Goal: Transaction & Acquisition: Book appointment/travel/reservation

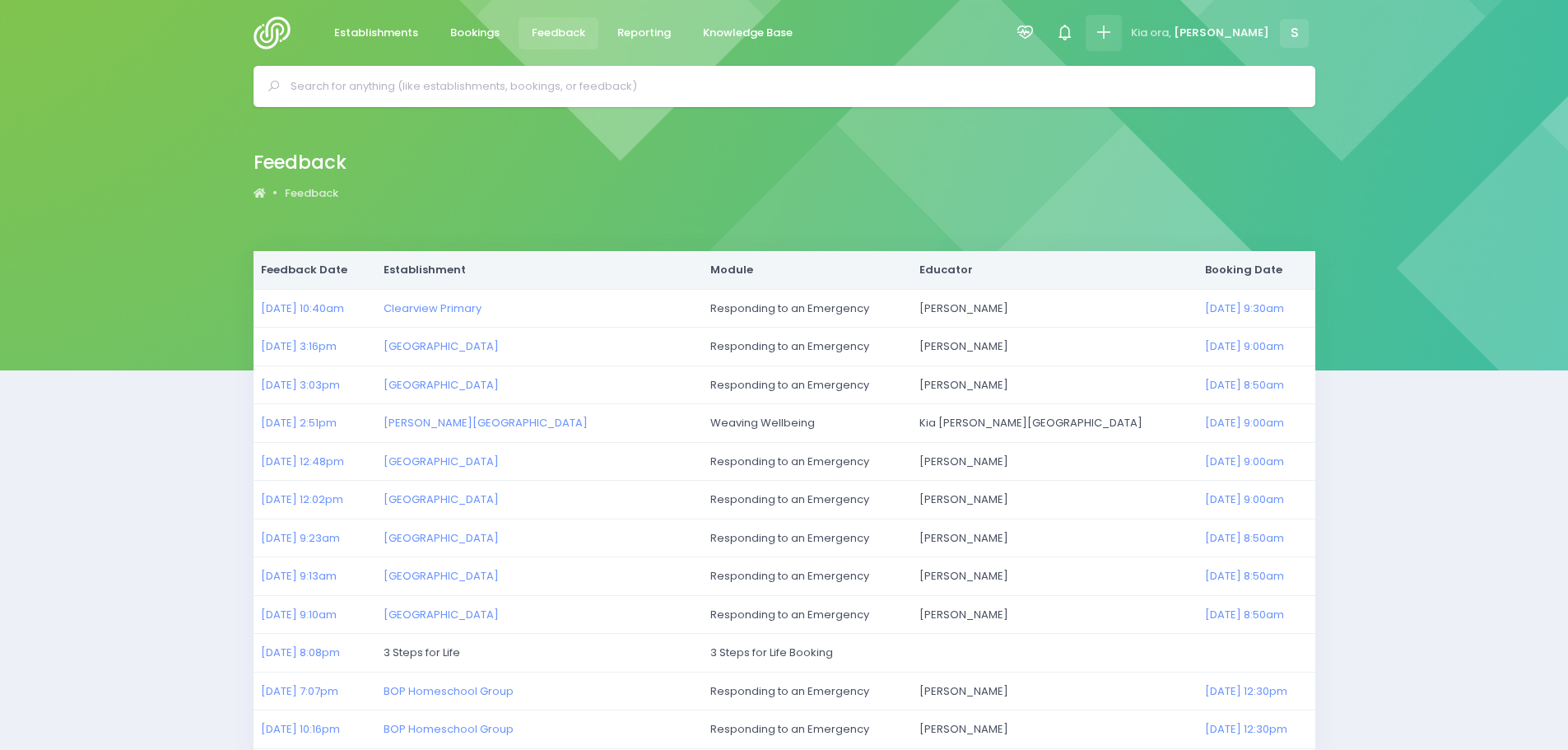
click at [1113, 34] on icon at bounding box center [1103, 32] width 19 height 19
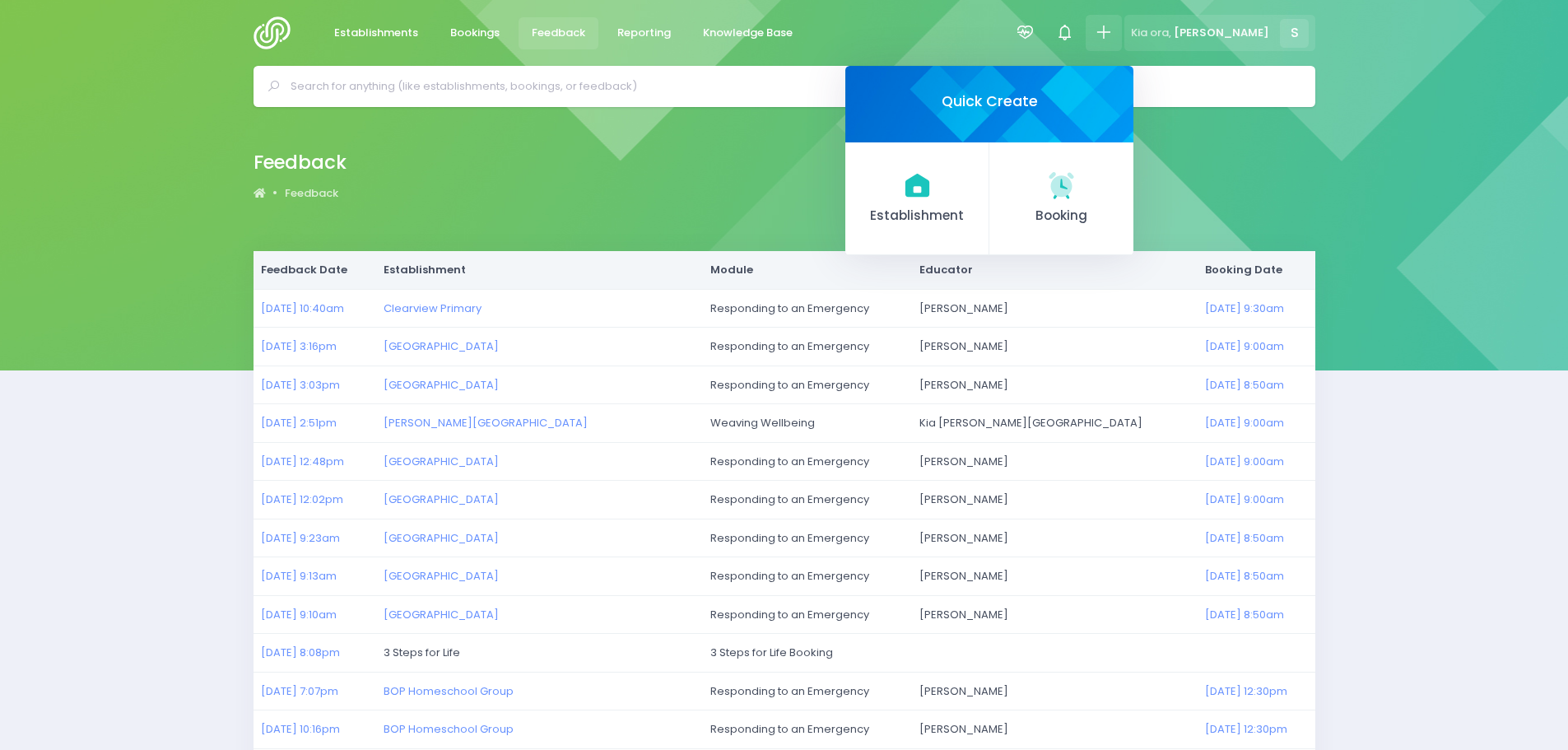
click at [1281, 34] on span "S" at bounding box center [1295, 33] width 29 height 29
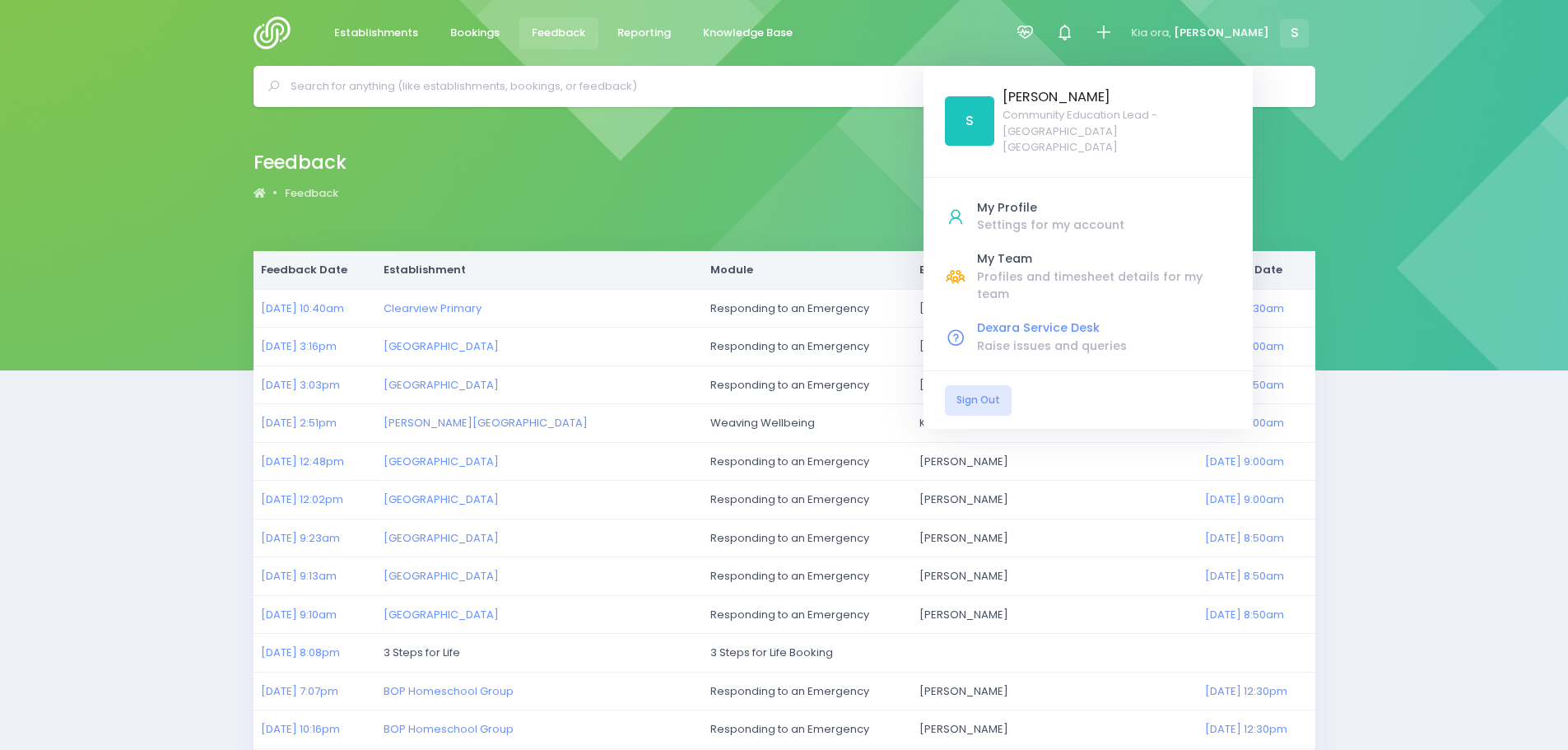
click at [1125, 337] on div "Raise issues and queries" at bounding box center [1104, 346] width 254 height 18
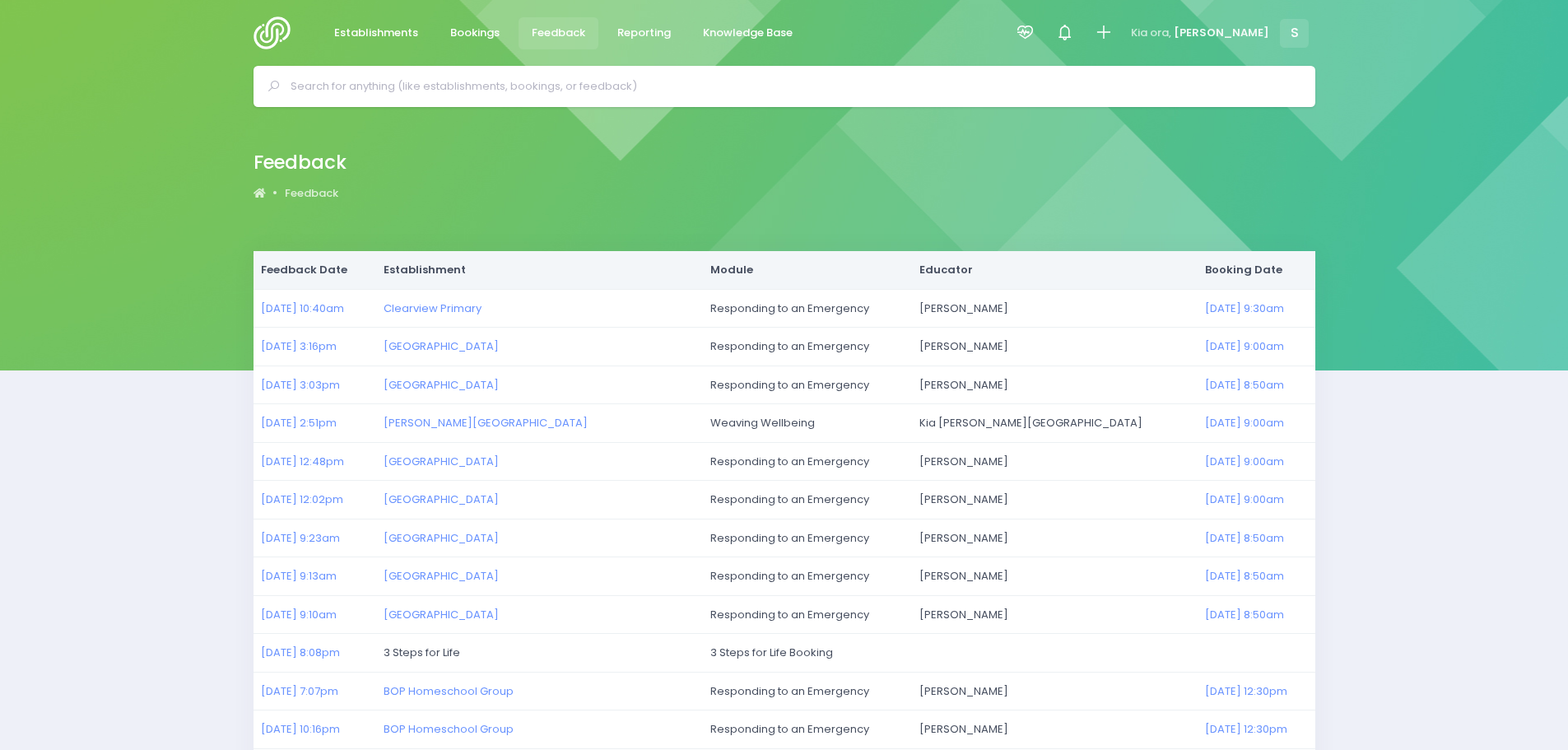
click at [576, 29] on span "Feedback" at bounding box center [558, 32] width 54 height 17
click at [281, 37] on img at bounding box center [277, 33] width 47 height 33
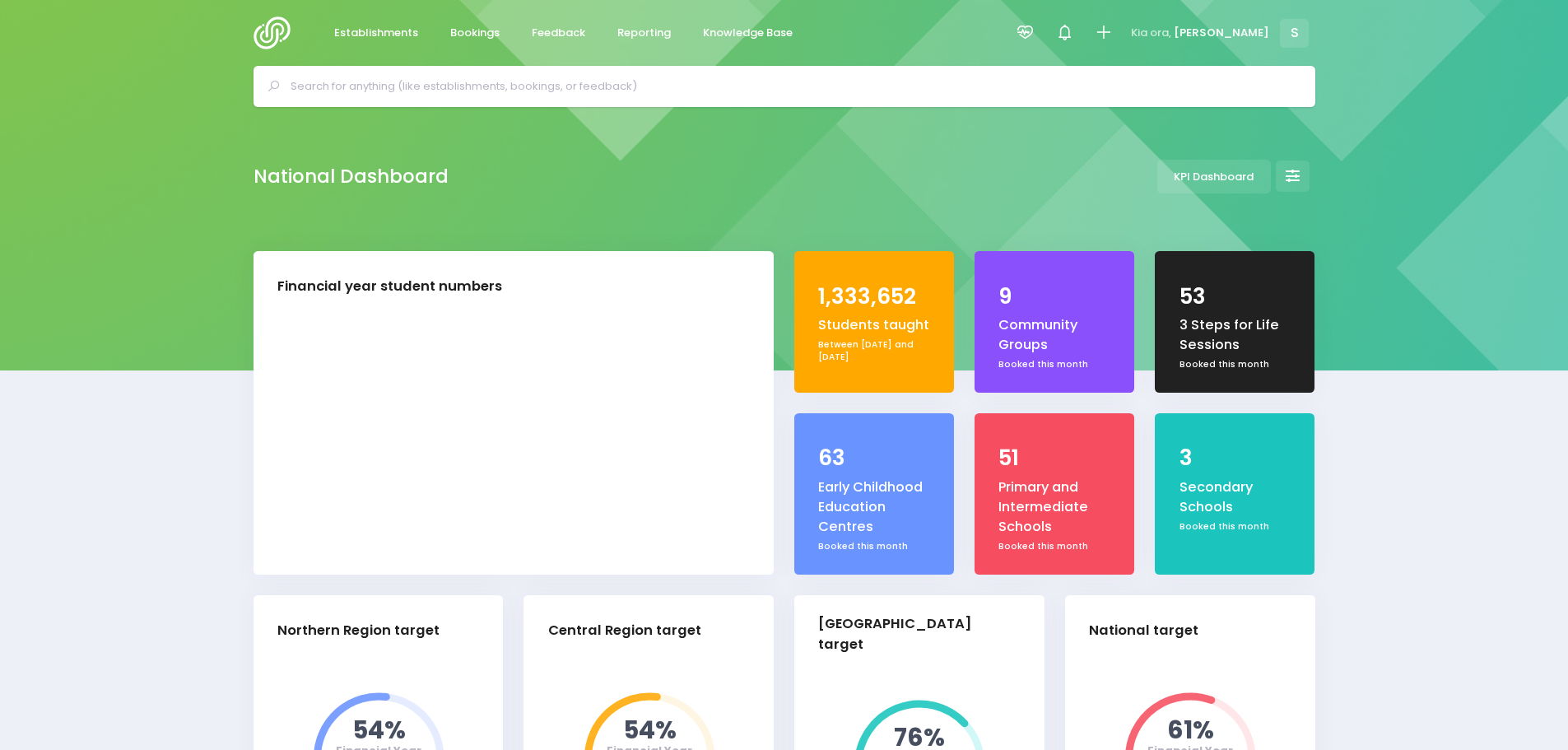
select select "5"
click at [628, 32] on span "Reporting" at bounding box center [644, 32] width 54 height 17
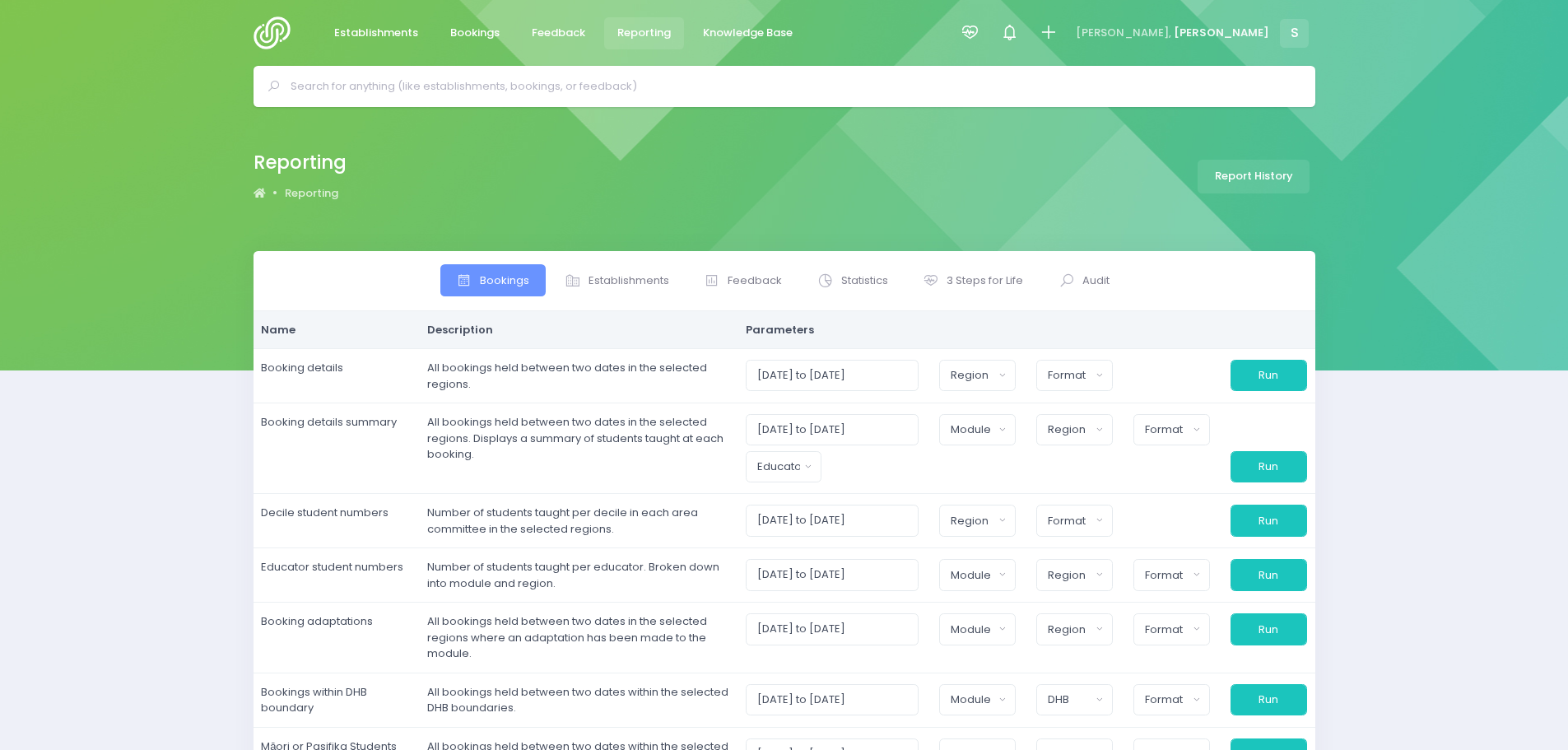
select select
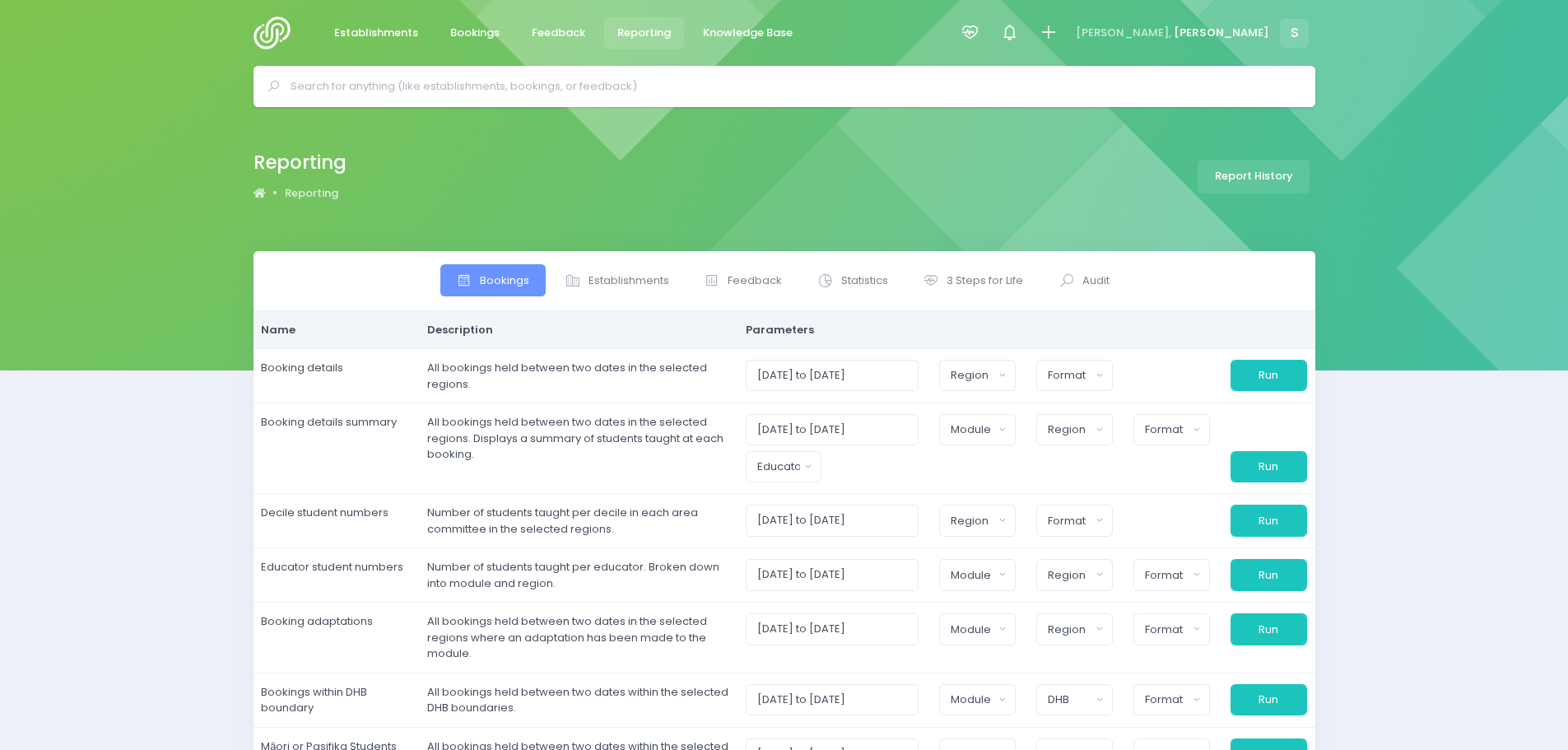
select select
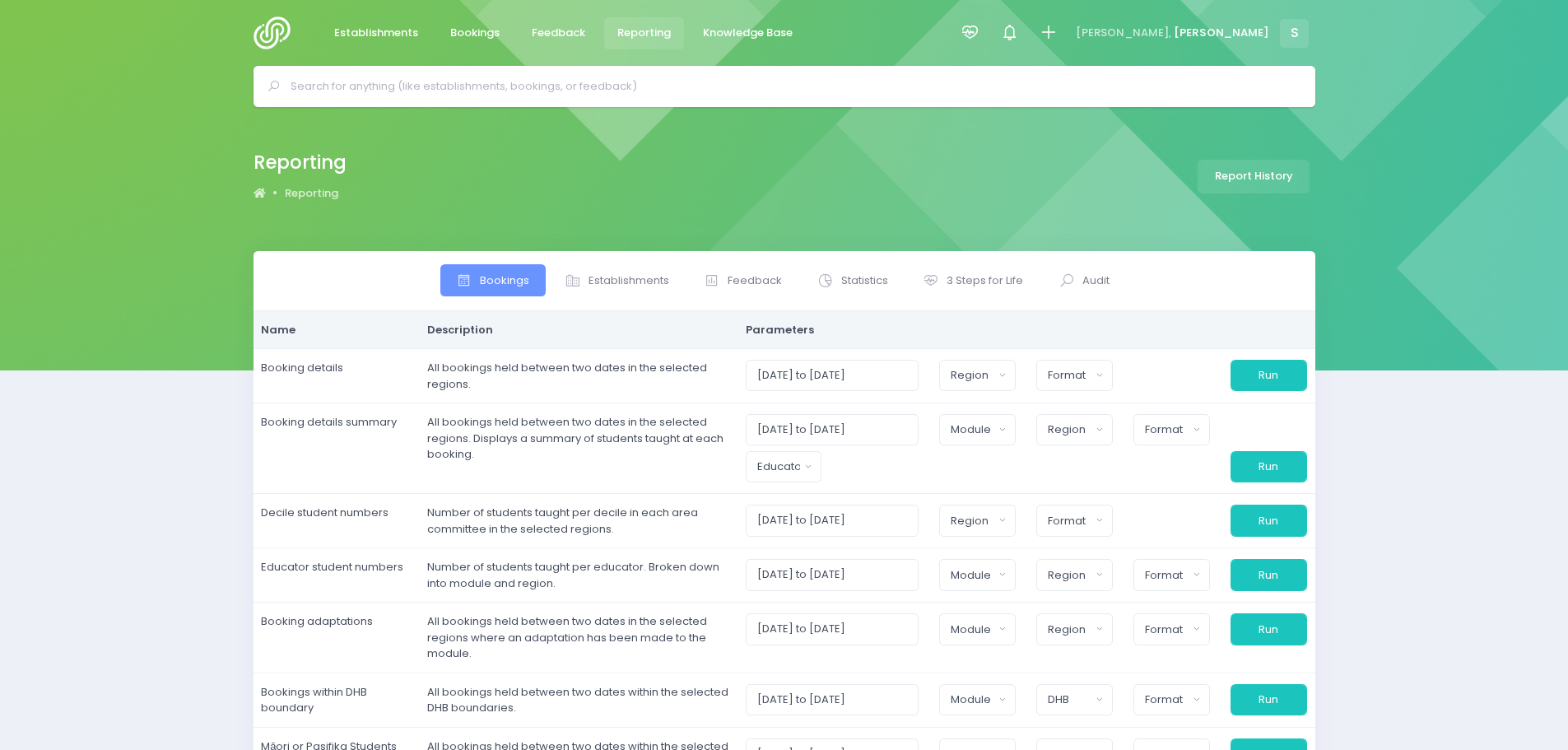
select select
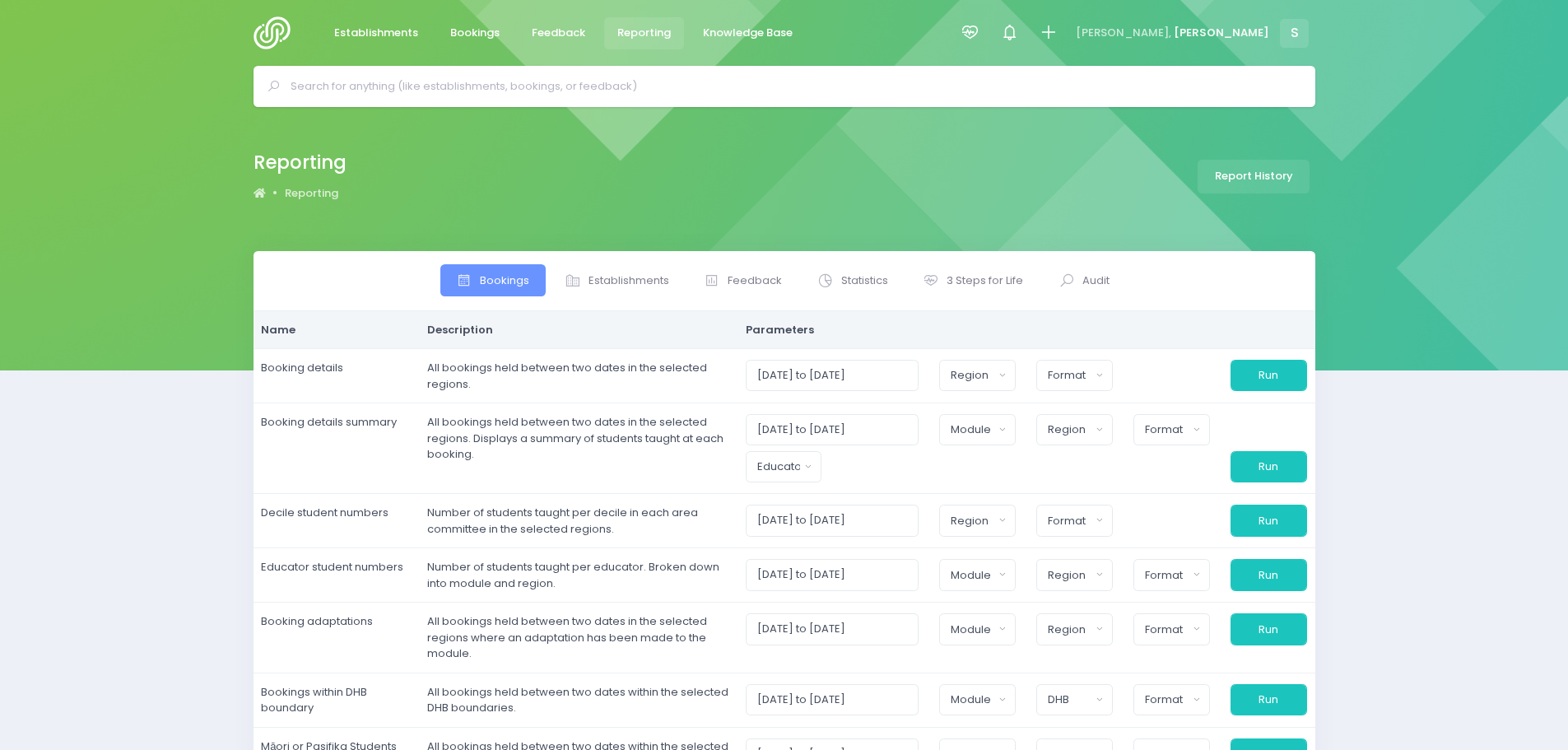
select select
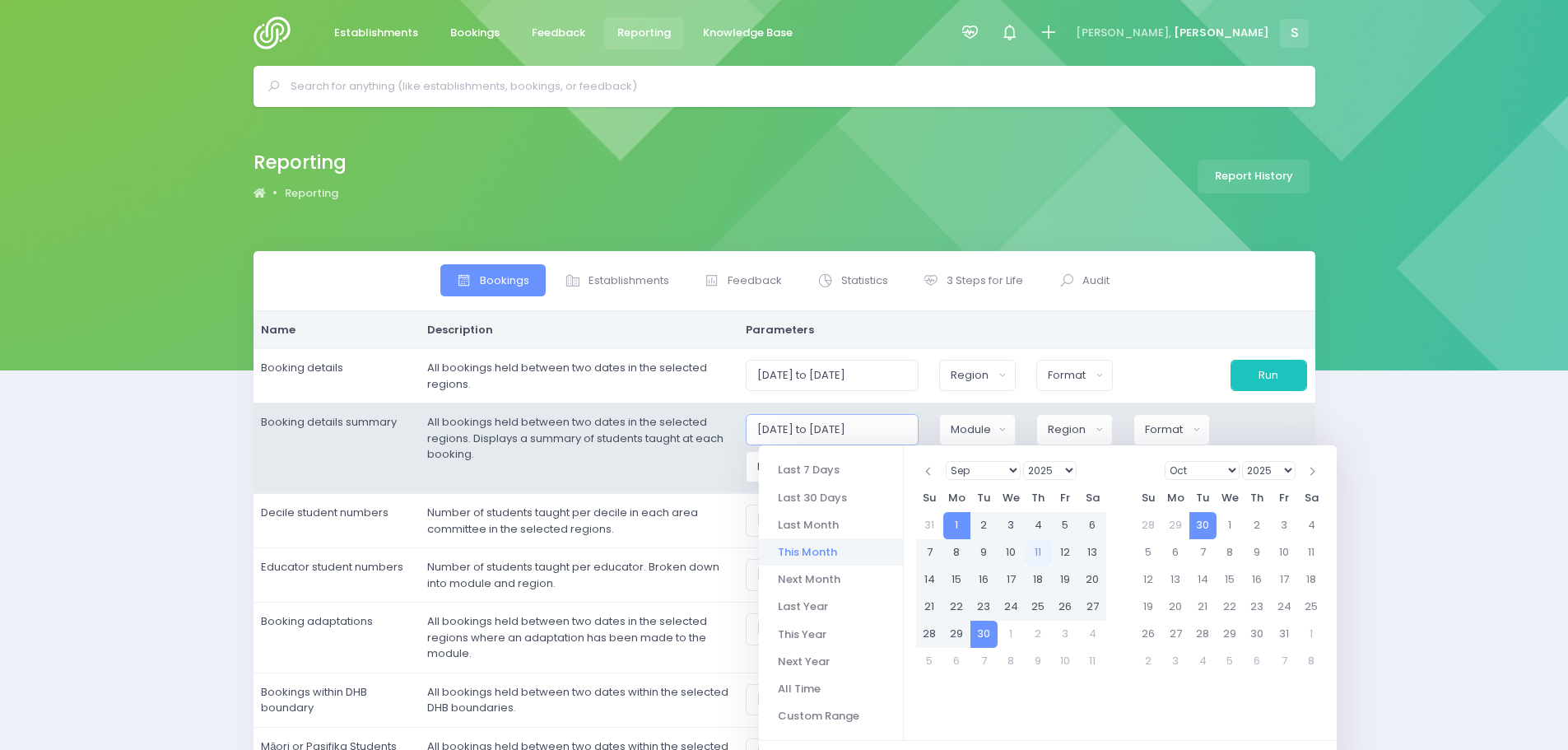
click at [798, 428] on input "01/09/2025 to 30/09/2025" at bounding box center [832, 430] width 173 height 31
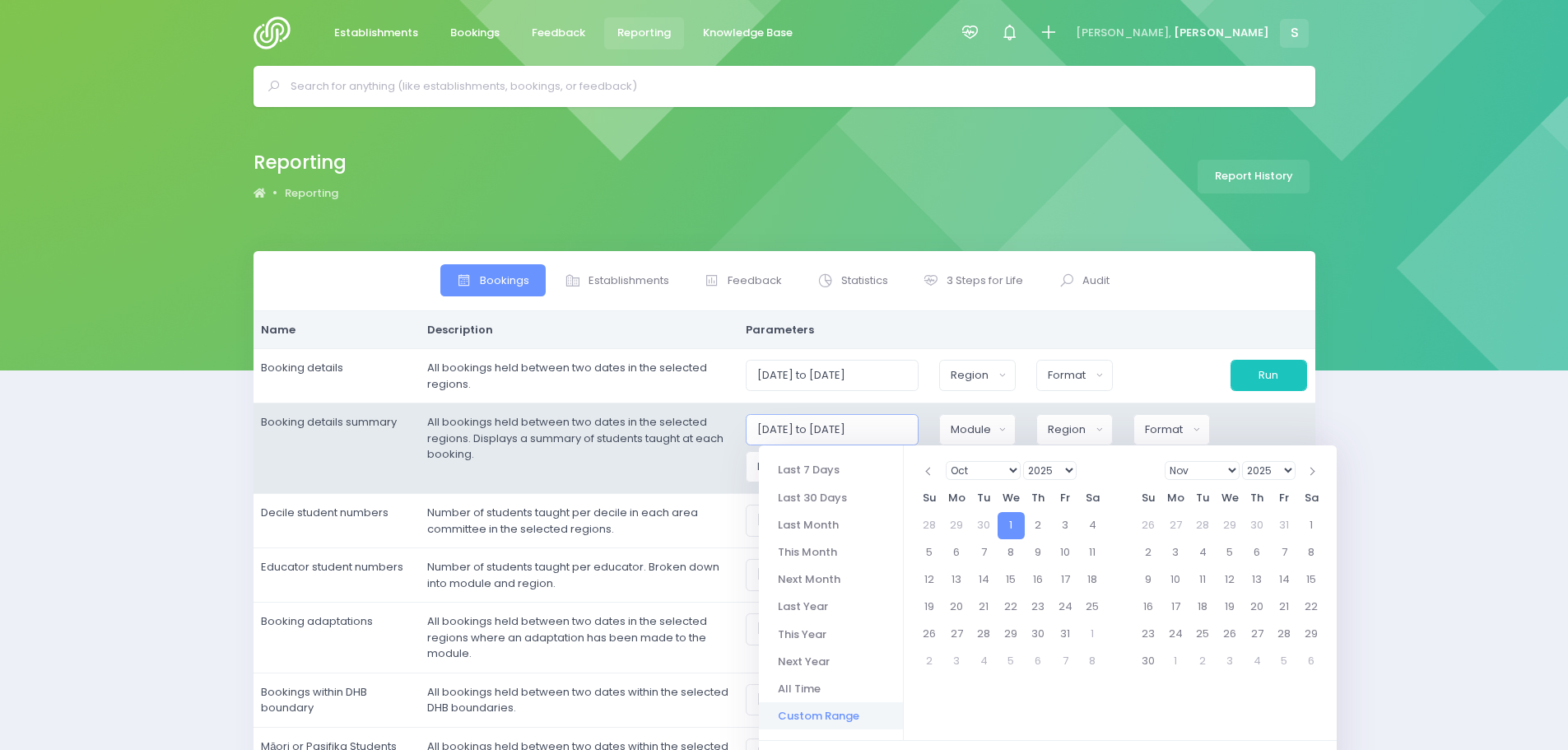
click at [876, 431] on input "01/10/2025 to 30/09/2025" at bounding box center [832, 430] width 173 height 31
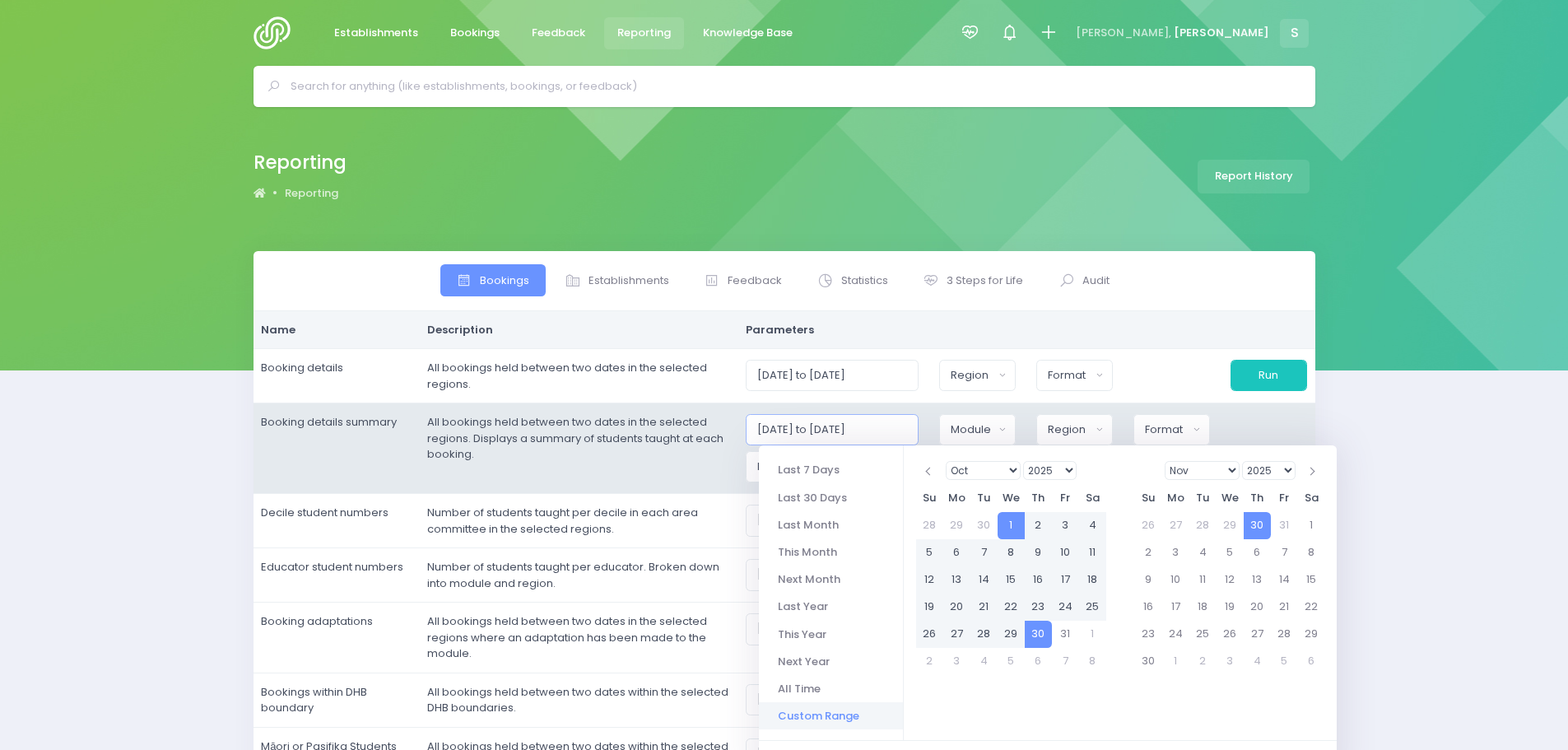
click at [858, 424] on input "01/10/2025 to 30/10/2025" at bounding box center [832, 430] width 173 height 31
type input "01/10/2025 to 31/10/2025"
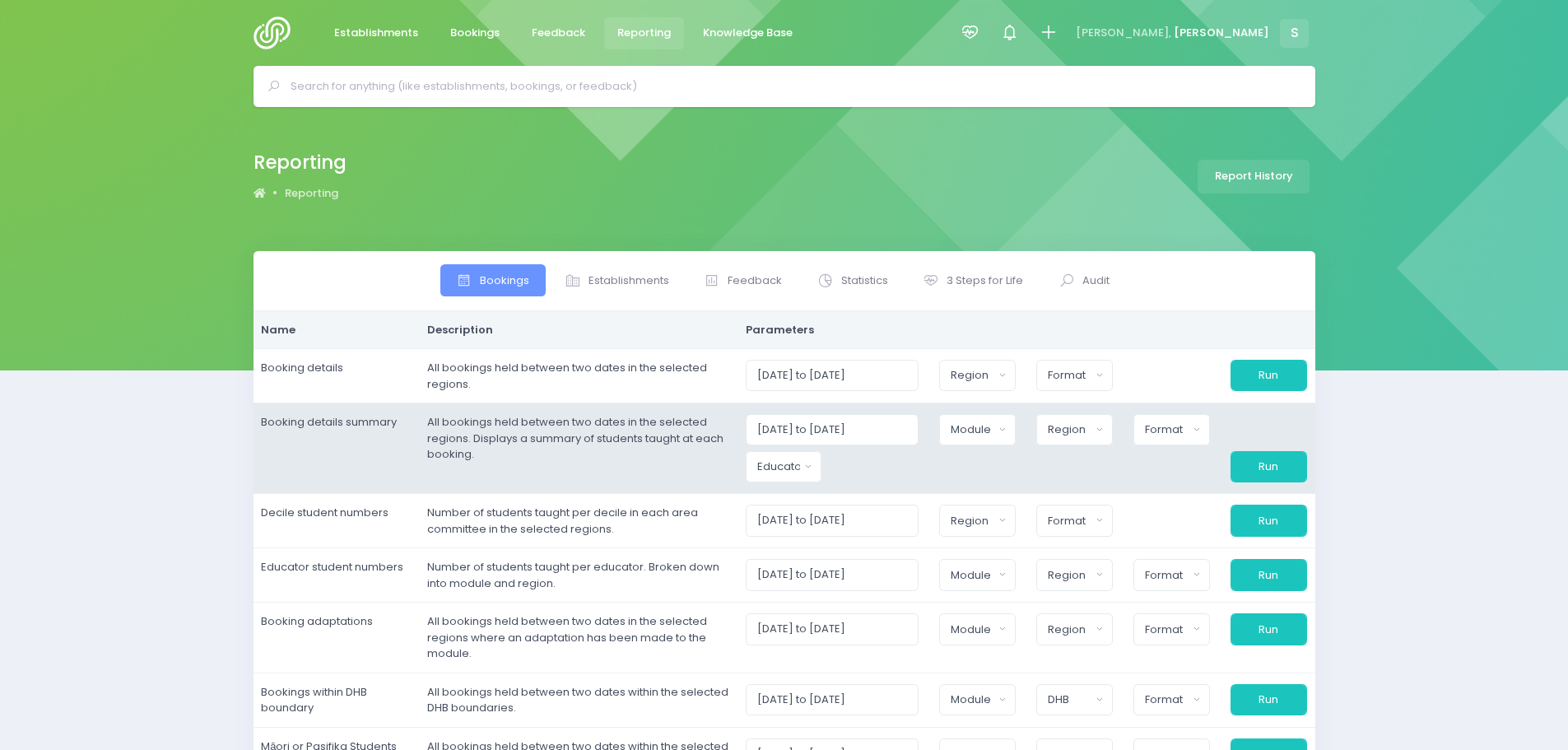
click at [703, 469] on td "All bookings held between two dates in the selected regions. Displays a summary…" at bounding box center [578, 448] width 319 height 91
click at [799, 468] on div "Educator" at bounding box center [779, 467] width 43 height 17
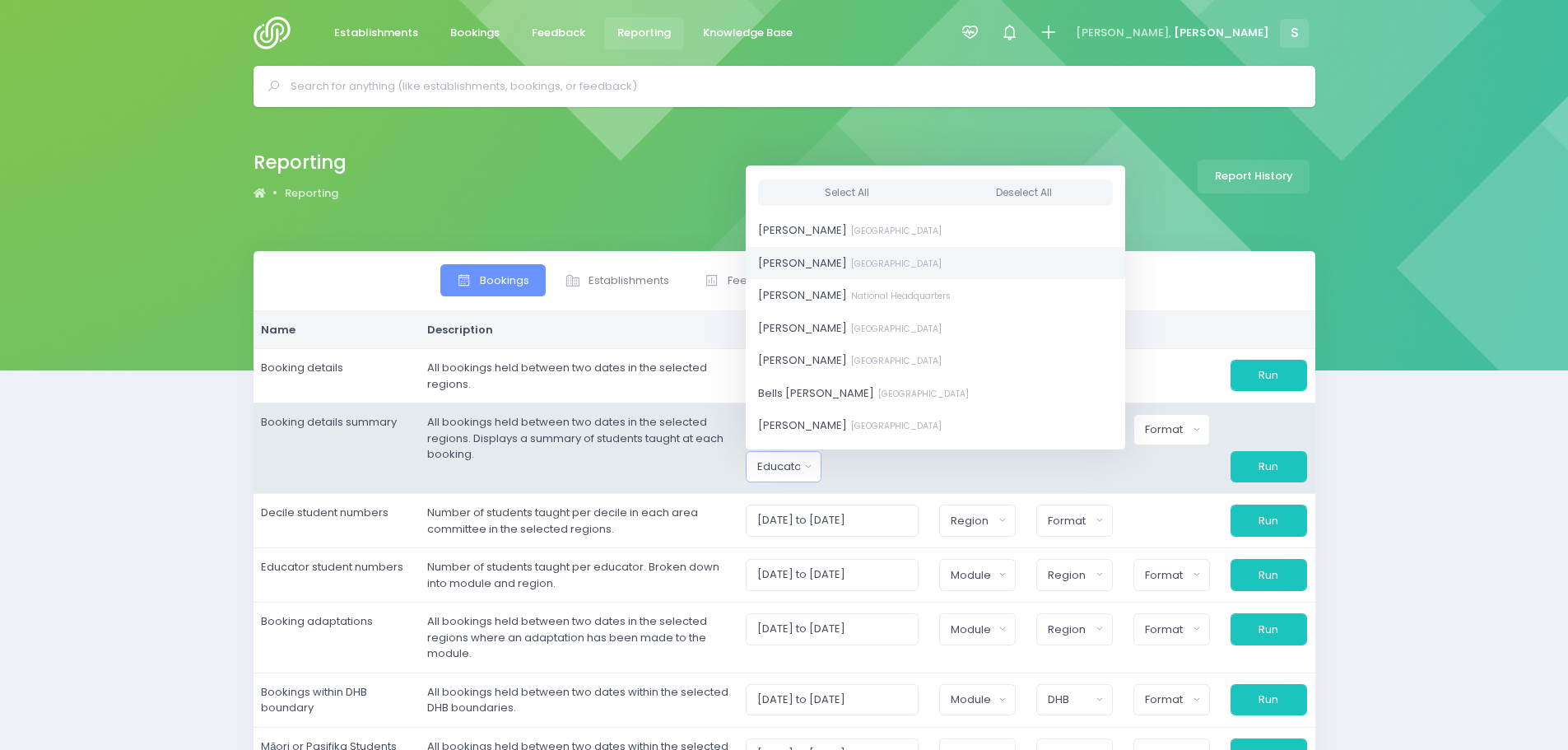
click at [847, 268] on small "[GEOGRAPHIC_DATA]" at bounding box center [894, 263] width 95 height 13
select select "591445"
click at [810, 279] on span "Charlie Palmer South Island Region" at bounding box center [850, 276] width 183 height 17
click at [818, 337] on span "Elysse Renouf South Island Region" at bounding box center [850, 340] width 183 height 17
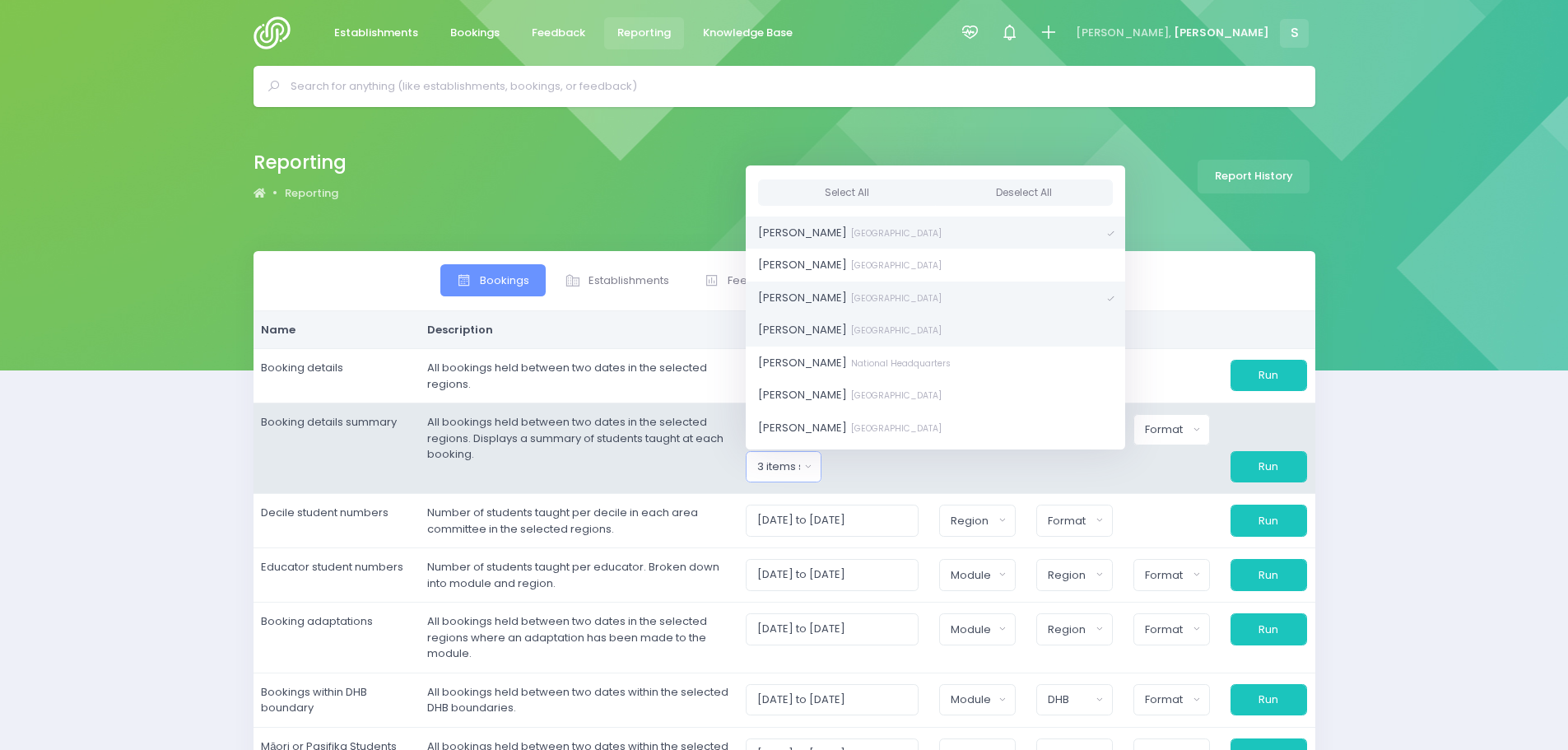
scroll to position [329, 0]
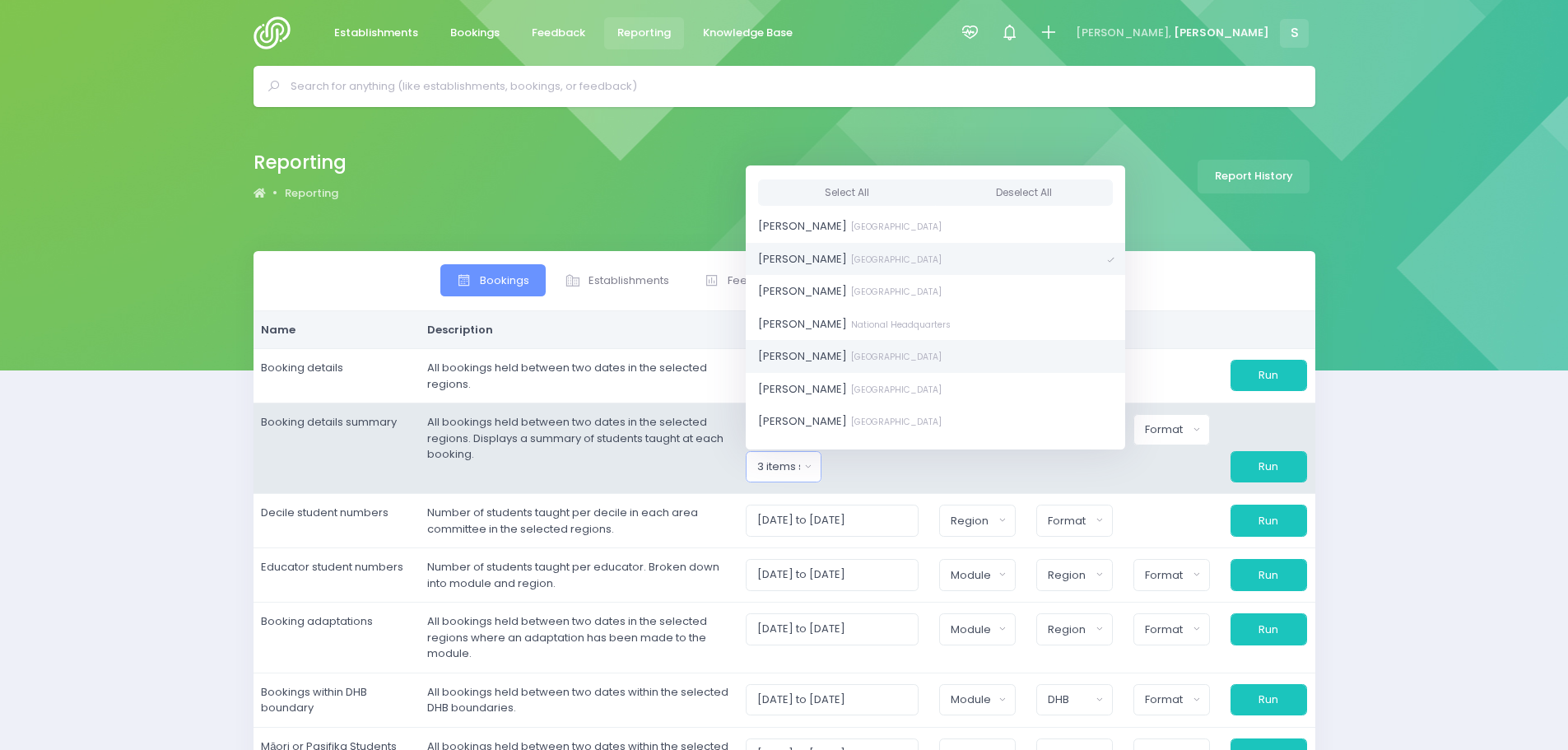
click at [817, 357] on span "Jel Pollock Central Region" at bounding box center [850, 356] width 183 height 17
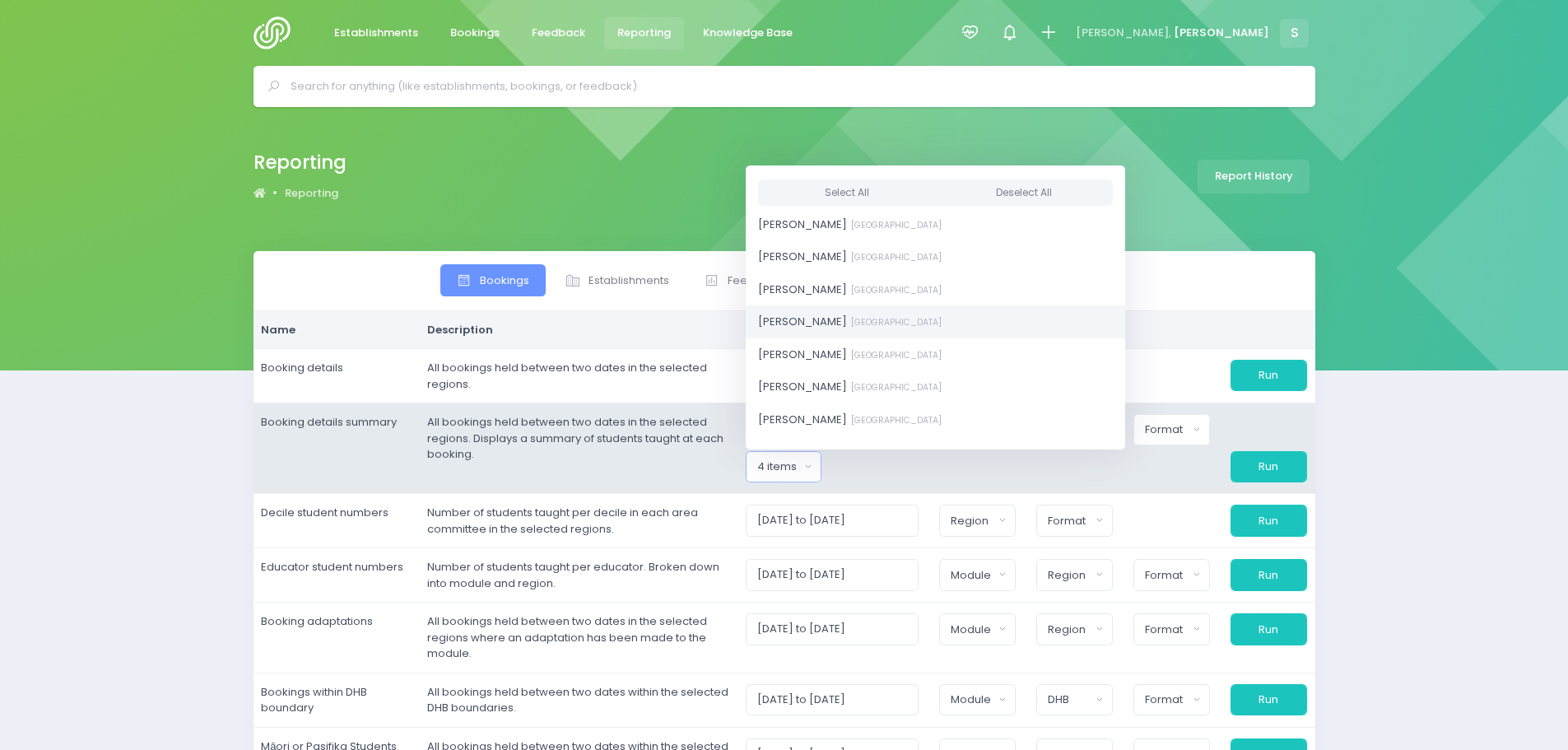
scroll to position [576, 0]
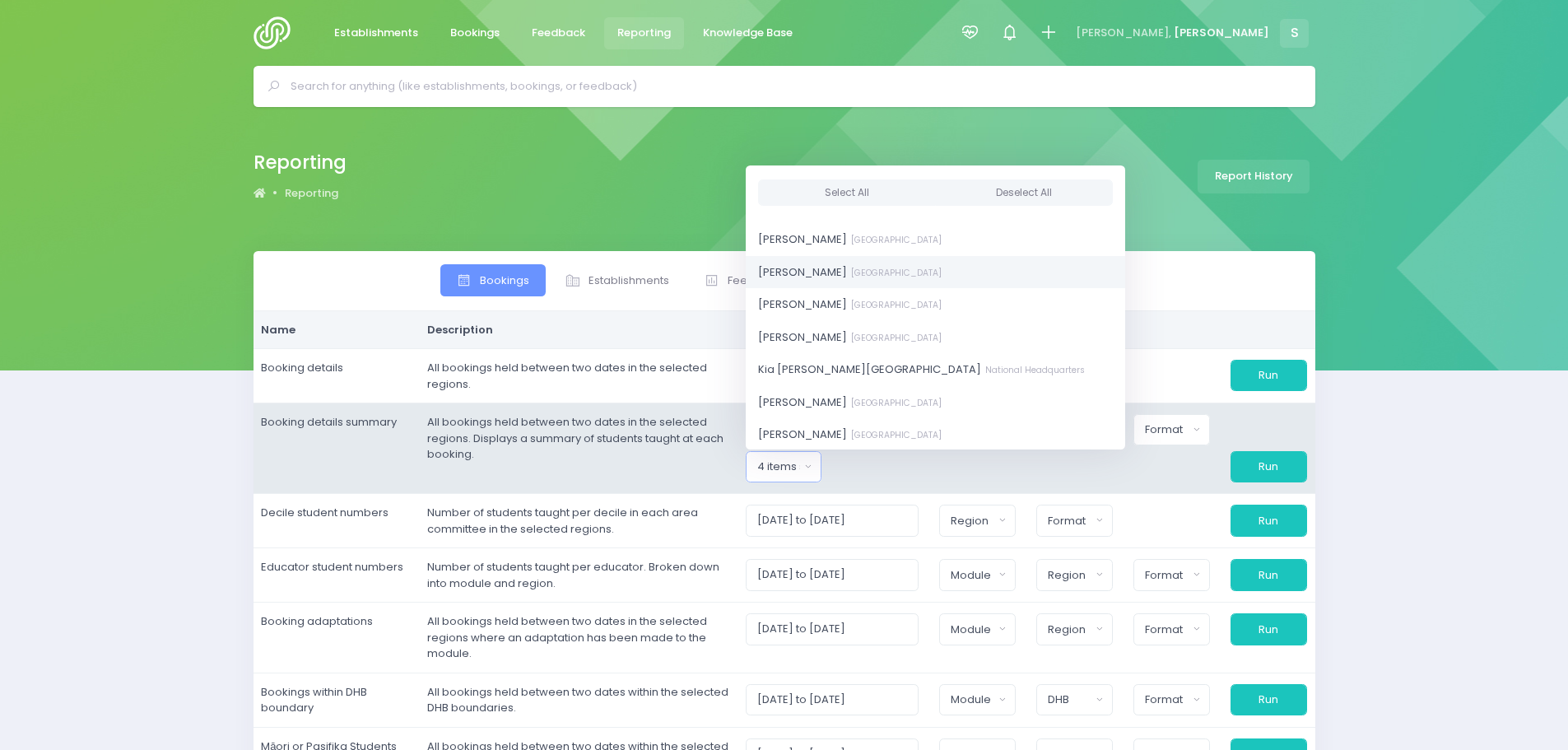
click at [823, 271] on span "Kathryn Halstead South Island Region" at bounding box center [850, 271] width 183 height 17
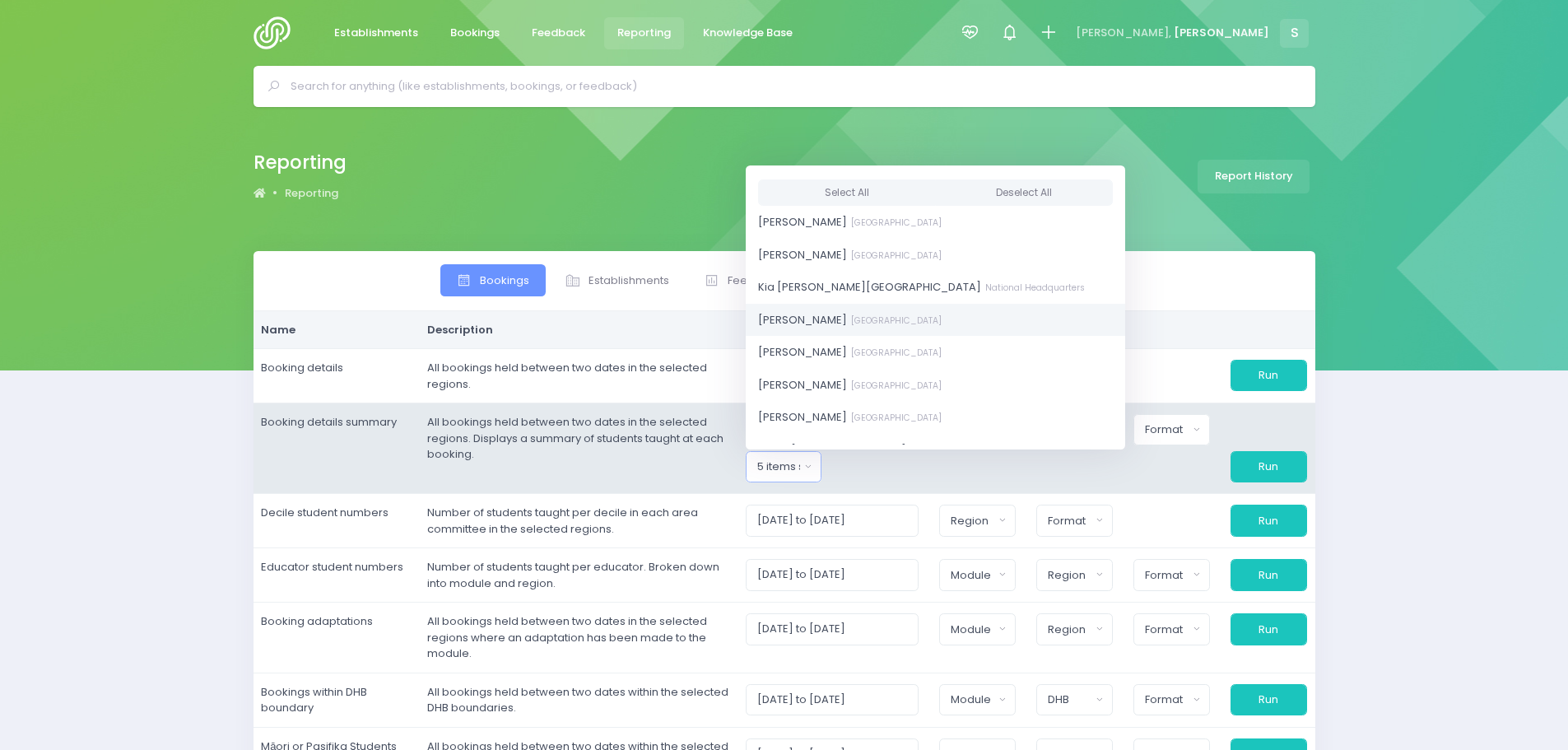
click at [822, 326] on span "Kym Inwood South Island Region" at bounding box center [850, 319] width 183 height 17
click at [824, 347] on span "Laurel Mitchell Central Region" at bounding box center [850, 352] width 183 height 17
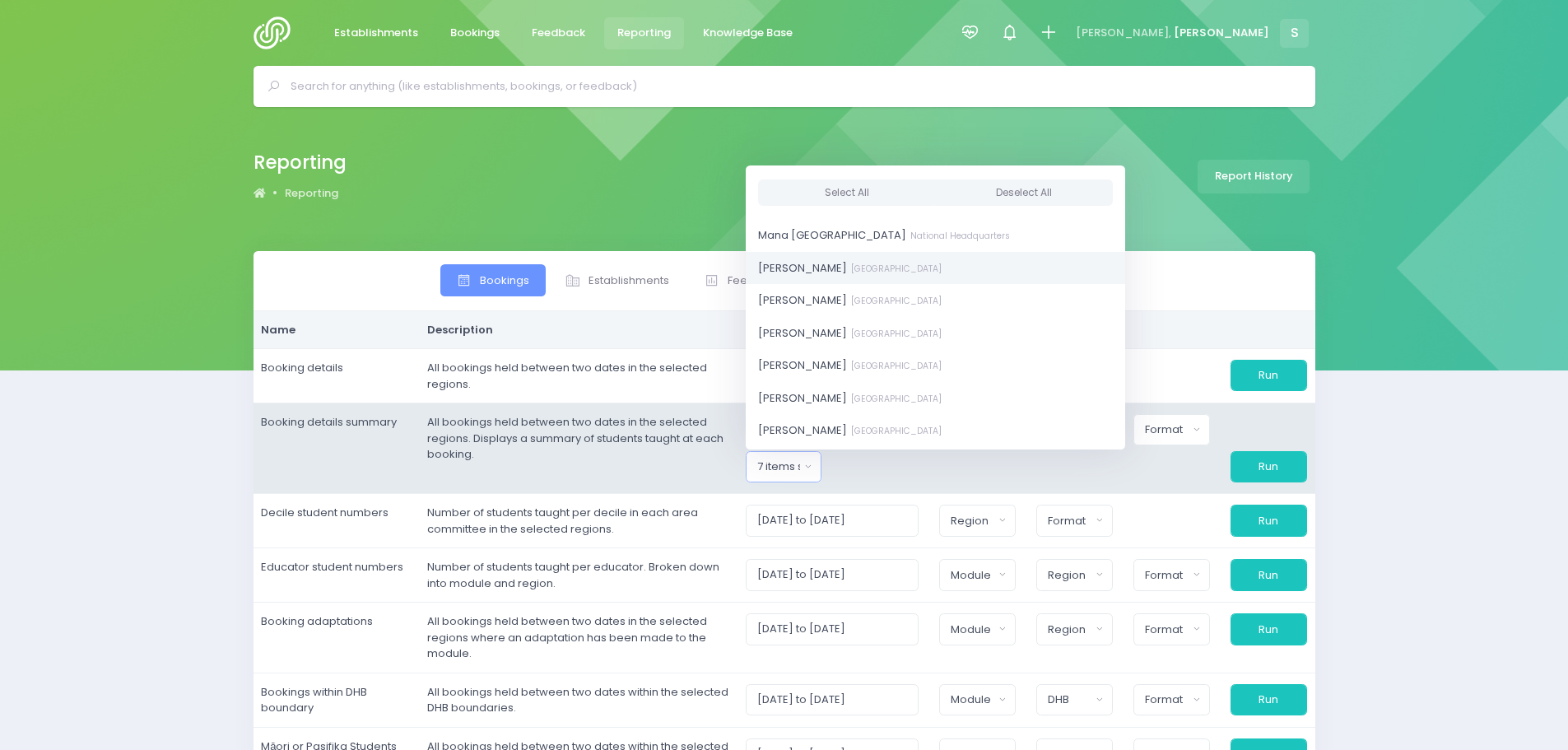
click at [826, 273] on span "Megan Lawton Central Region" at bounding box center [850, 267] width 183 height 17
click at [821, 302] on span "Megan Holden South Island Region" at bounding box center [850, 300] width 183 height 17
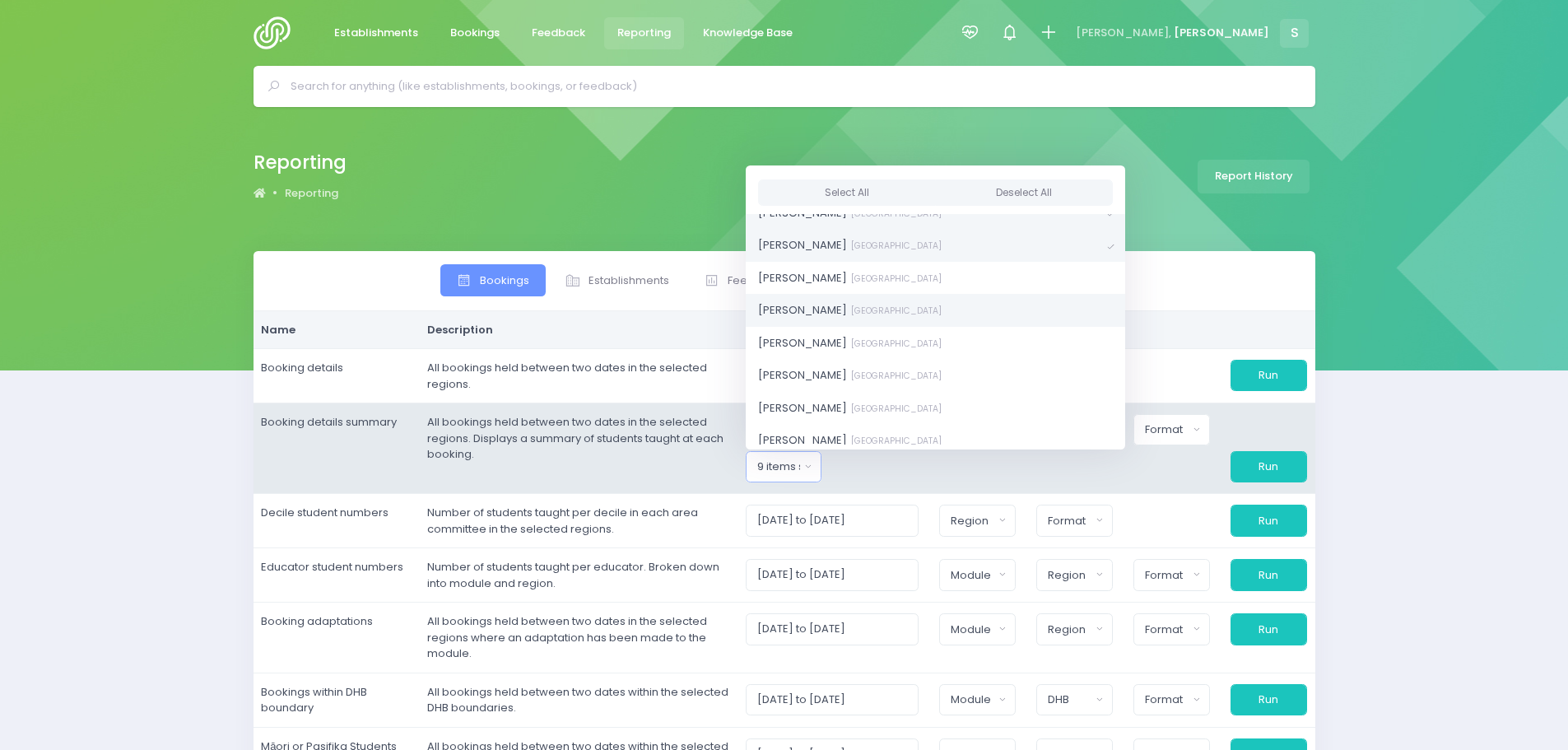
scroll to position [988, 0]
click at [820, 316] on span "Nicky Young South Island Region" at bounding box center [850, 315] width 183 height 17
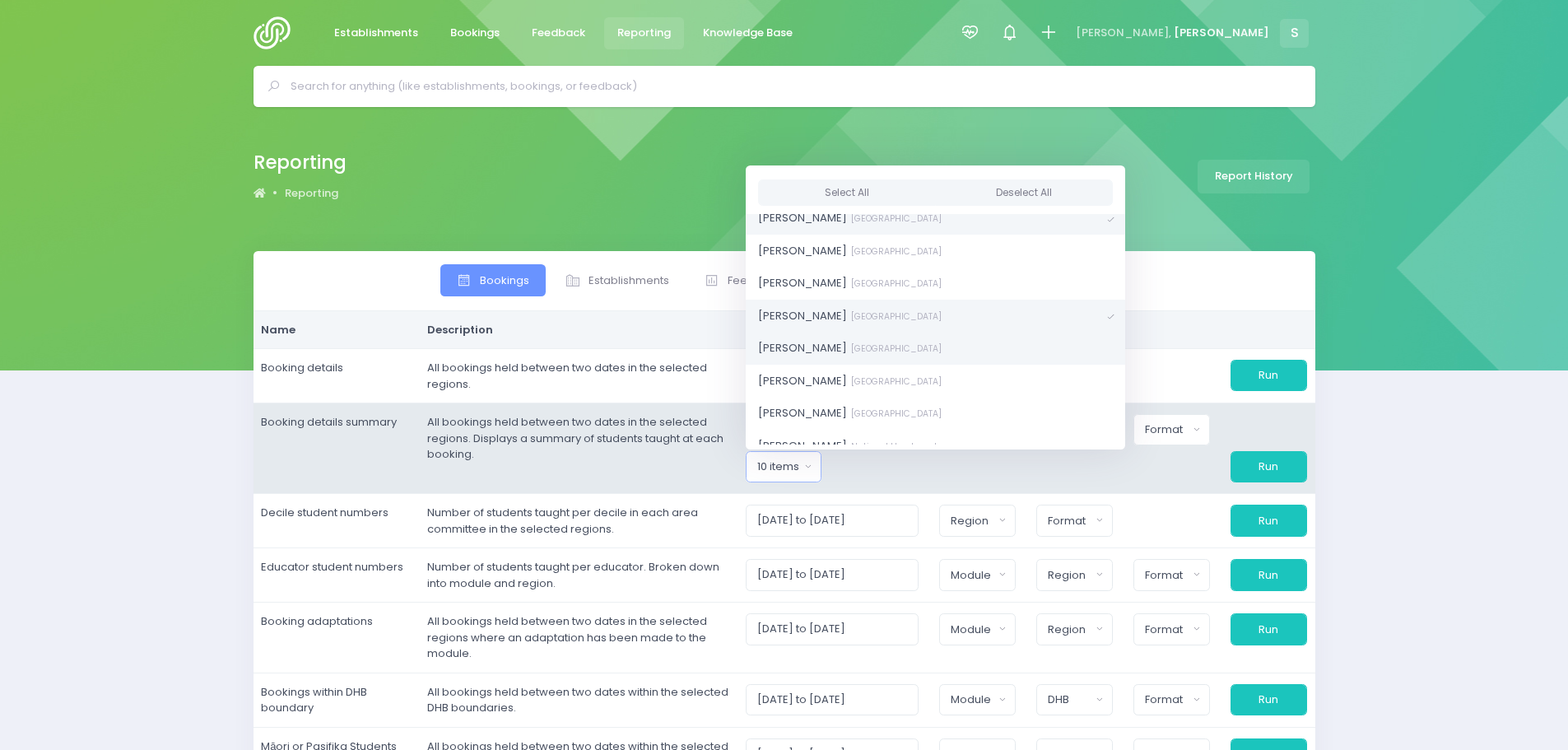
click at [850, 345] on span "Nikki McLauchlan South Island Region" at bounding box center [850, 348] width 183 height 17
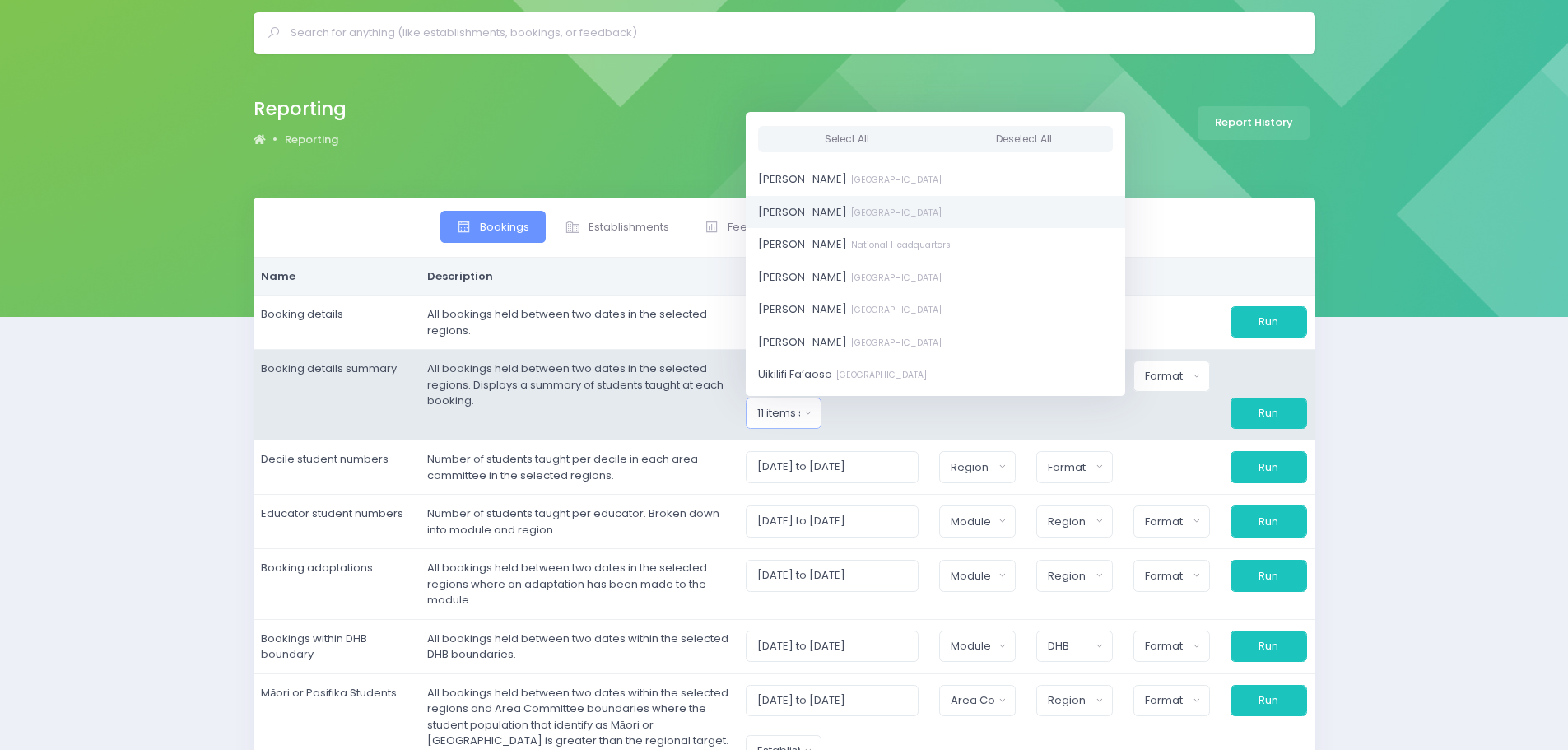
scroll to position [82, 0]
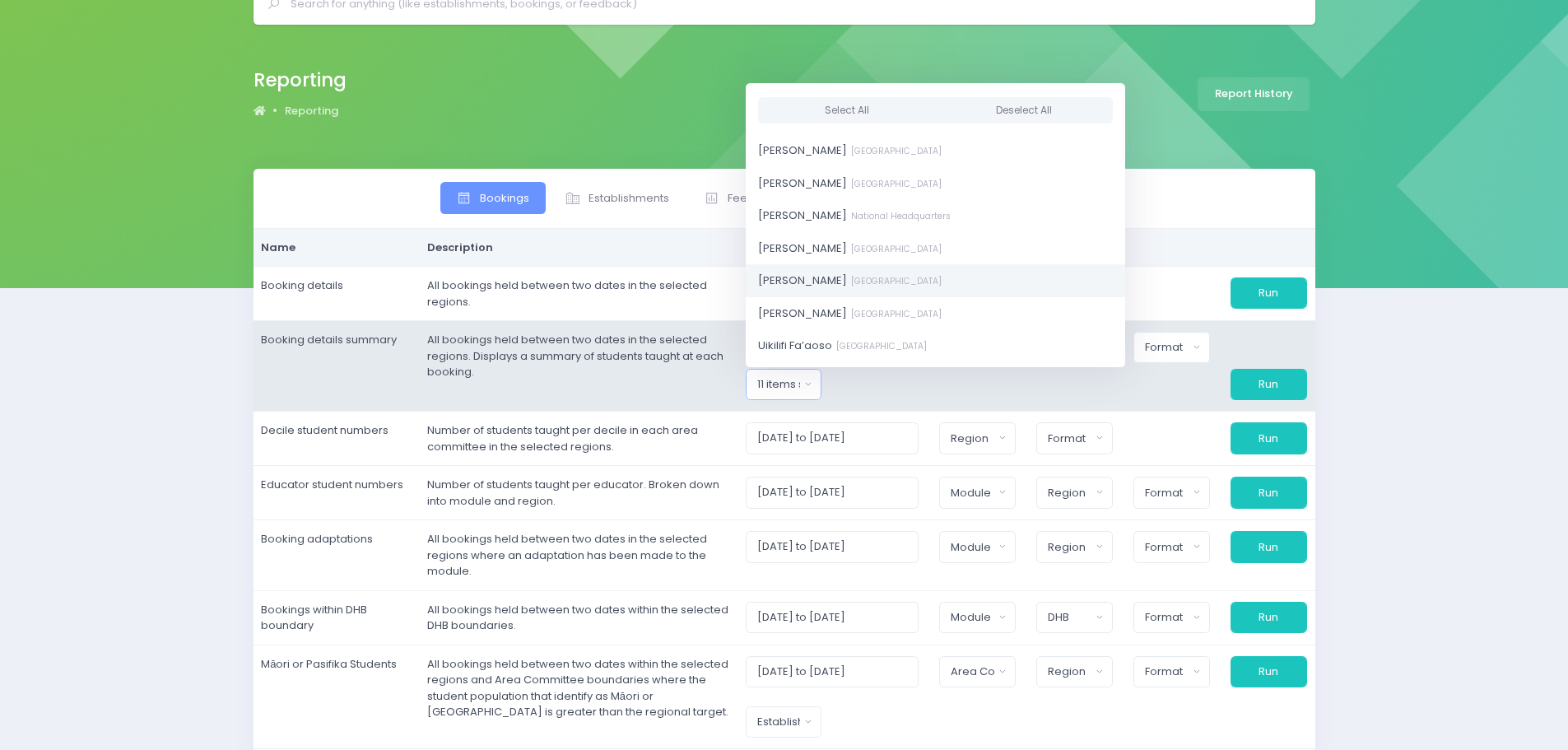
click at [829, 281] on span "Susan Manning Central Region" at bounding box center [850, 281] width 183 height 17
click at [920, 388] on div at bounding box center [881, 384] width 97 height 31
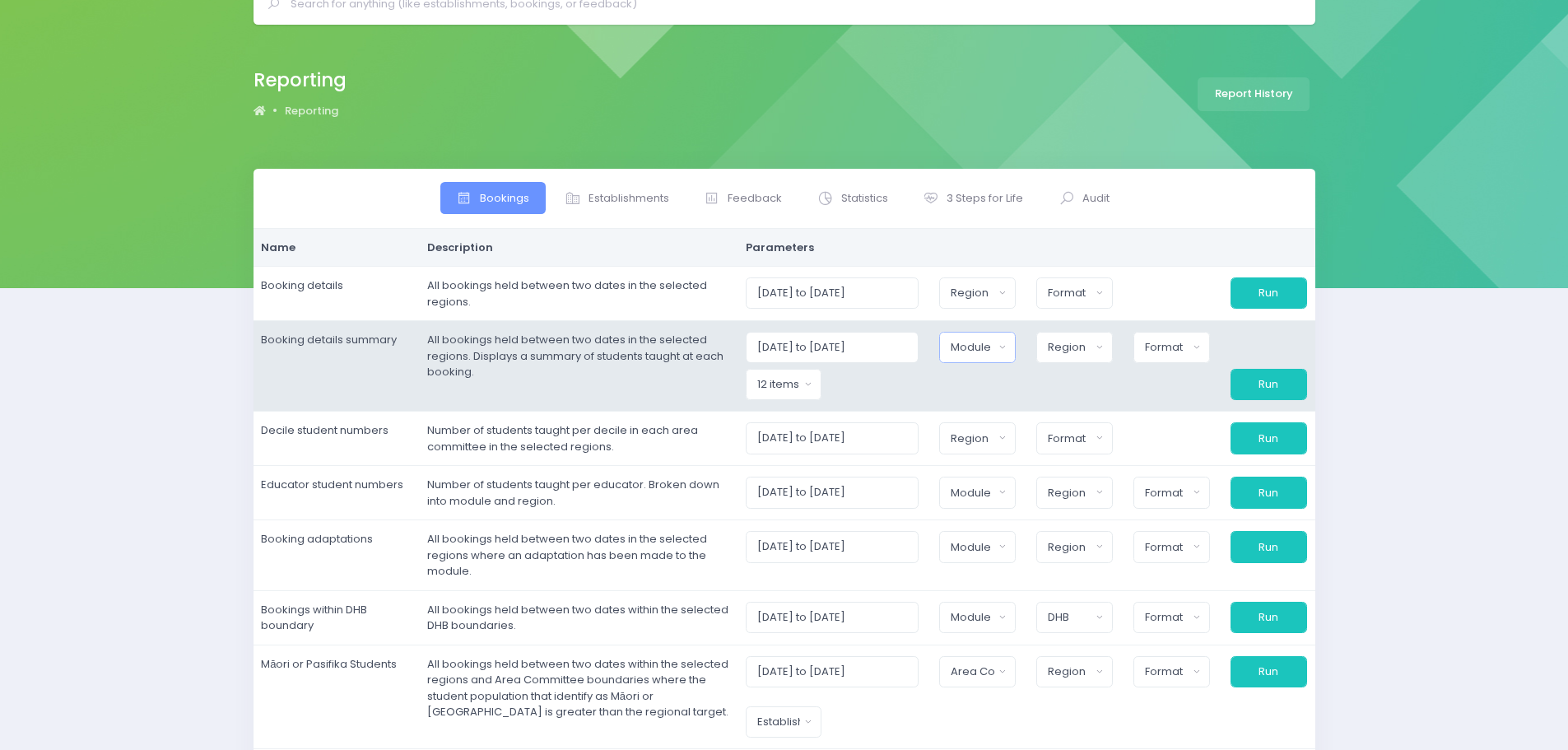
click at [986, 349] on div "Module" at bounding box center [973, 347] width 43 height 17
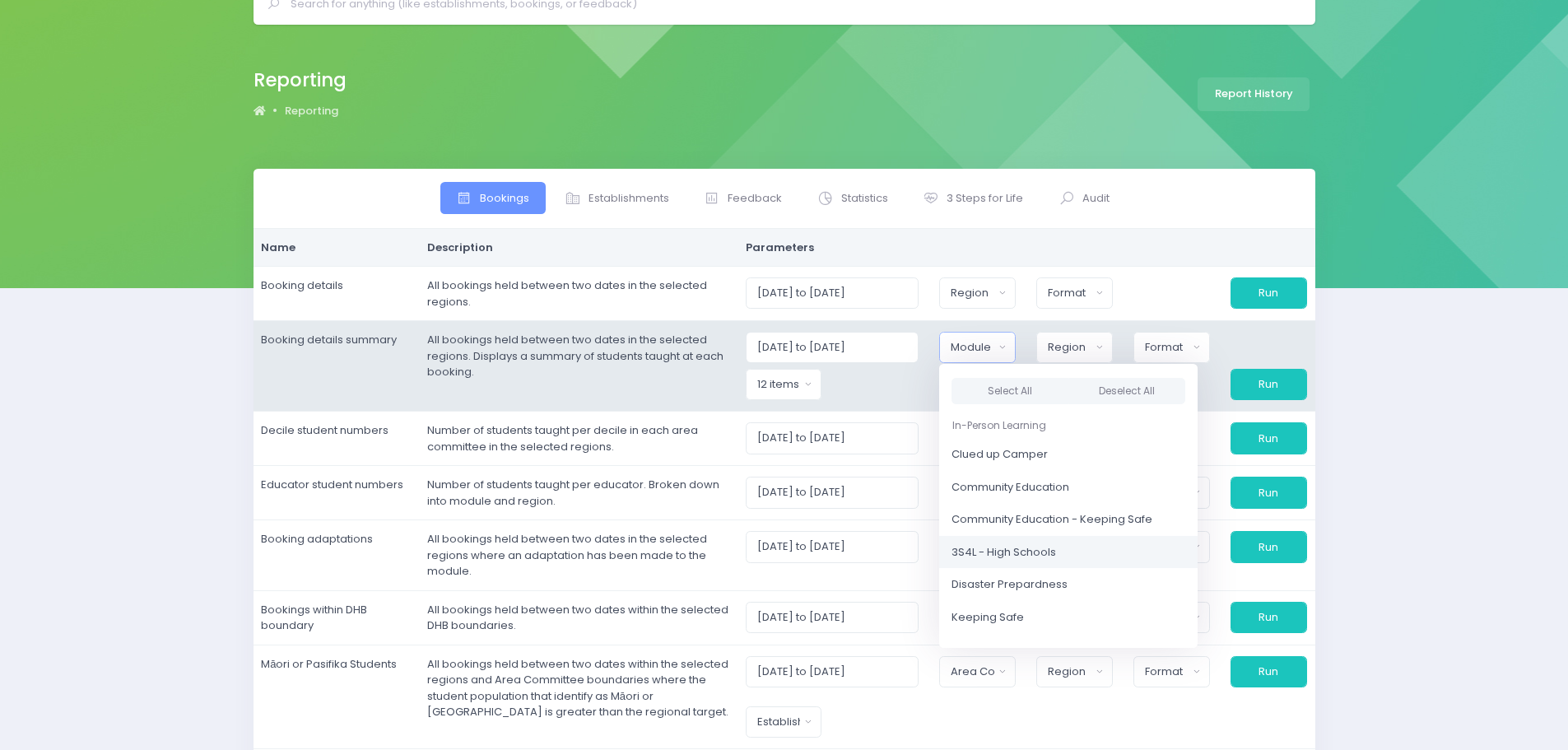
click at [991, 554] on span "3S4L - High Schools" at bounding box center [1004, 551] width 104 height 17
click at [1013, 383] on button "Select All" at bounding box center [1011, 392] width 118 height 27
select select "Clued up Camper"
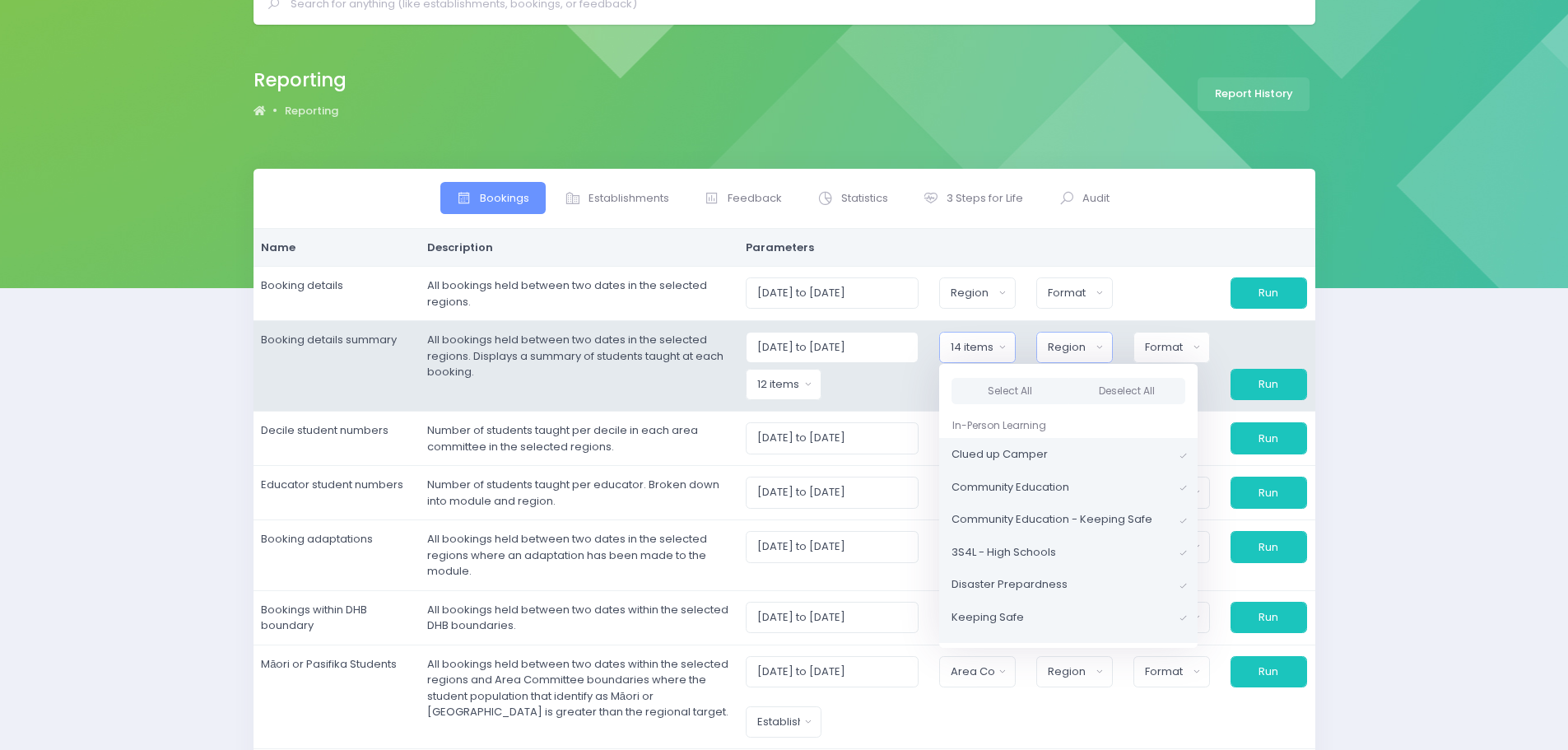
click at [1079, 349] on div "Region" at bounding box center [1069, 347] width 43 height 17
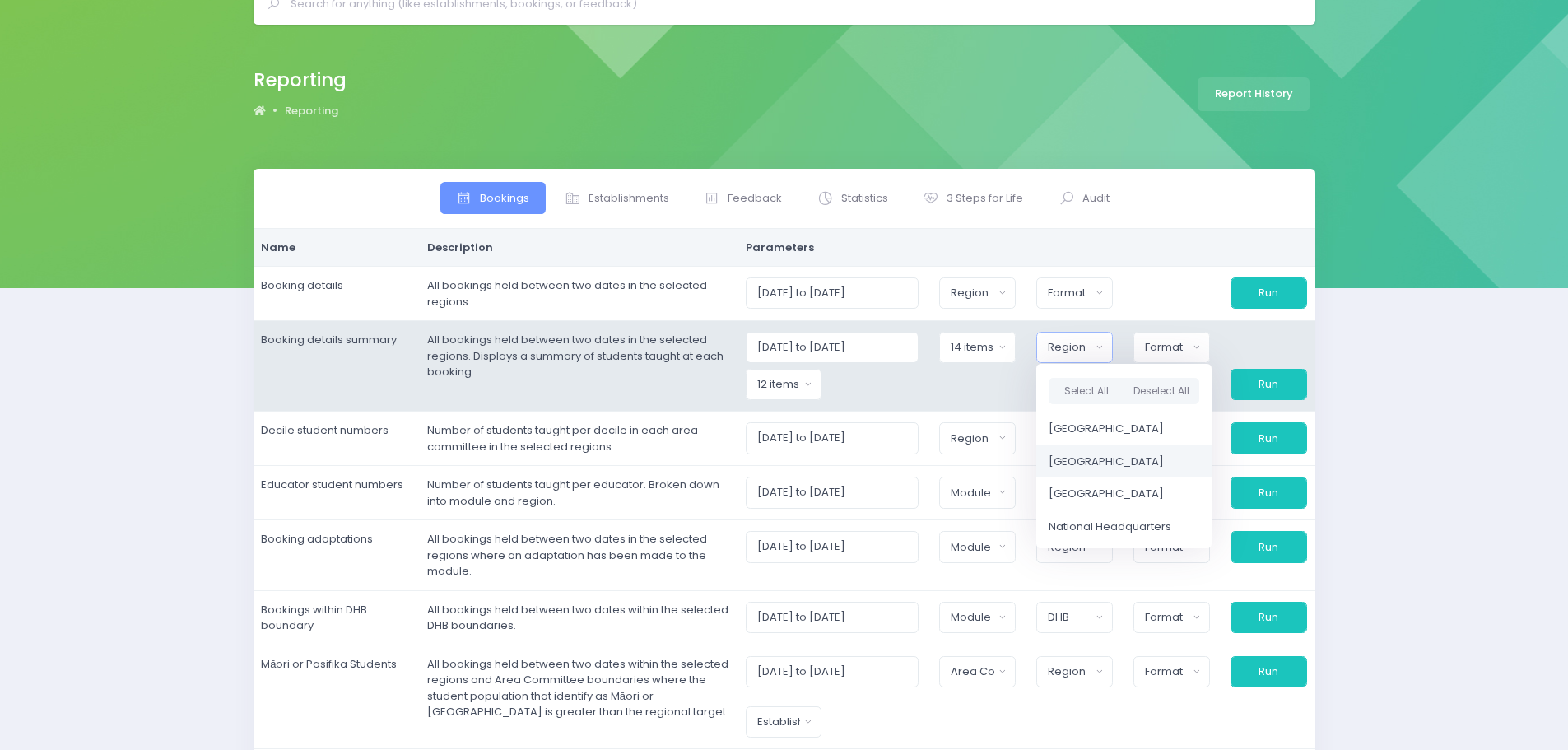
click at [1086, 462] on span "[GEOGRAPHIC_DATA]" at bounding box center [1106, 461] width 115 height 17
select select "Central"
click at [1090, 489] on span "[GEOGRAPHIC_DATA]" at bounding box center [1104, 493] width 115 height 17
click at [1166, 352] on div "Format" at bounding box center [1166, 347] width 44 height 17
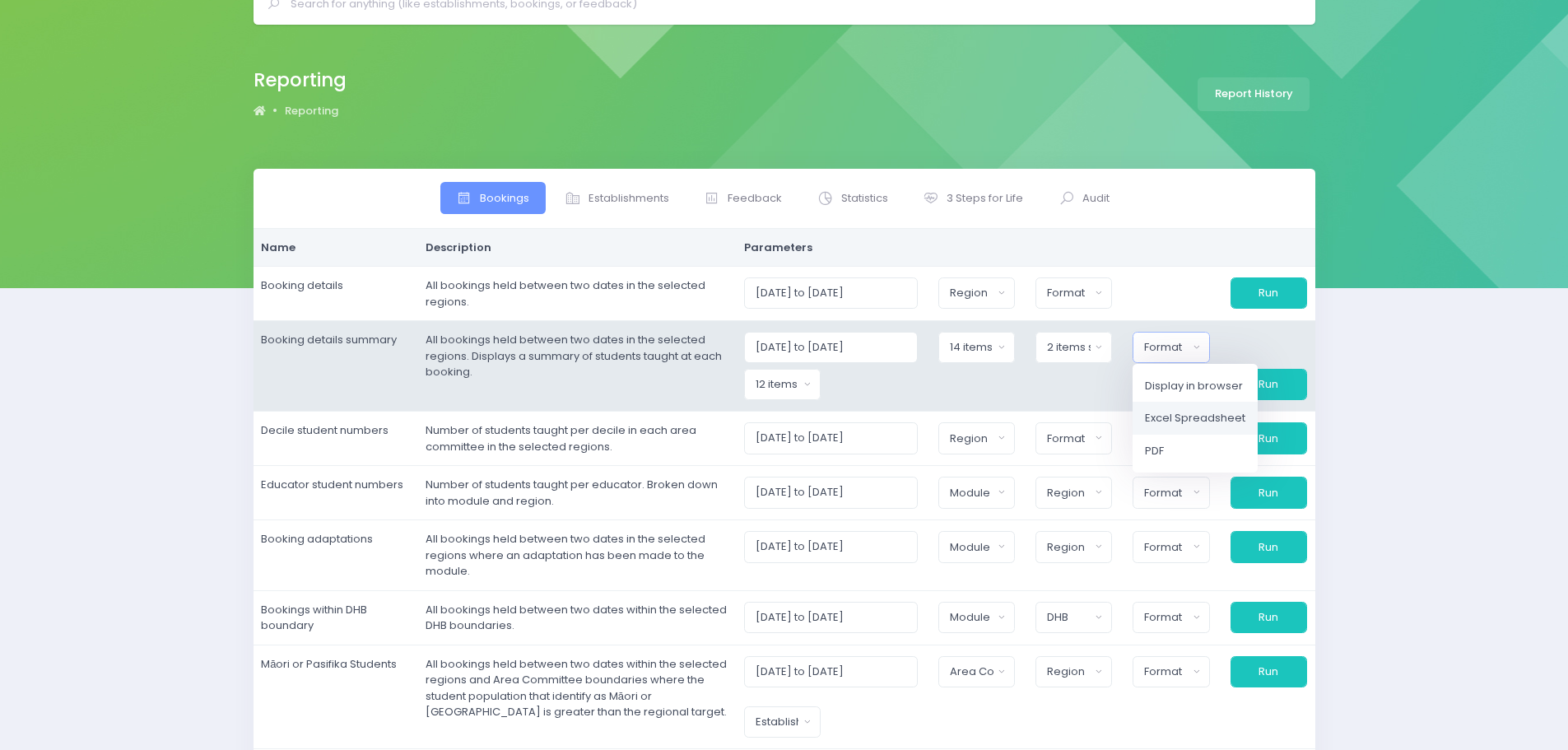
click at [1187, 417] on span "Excel Spreadsheet" at bounding box center [1195, 418] width 100 height 17
select select "excel"
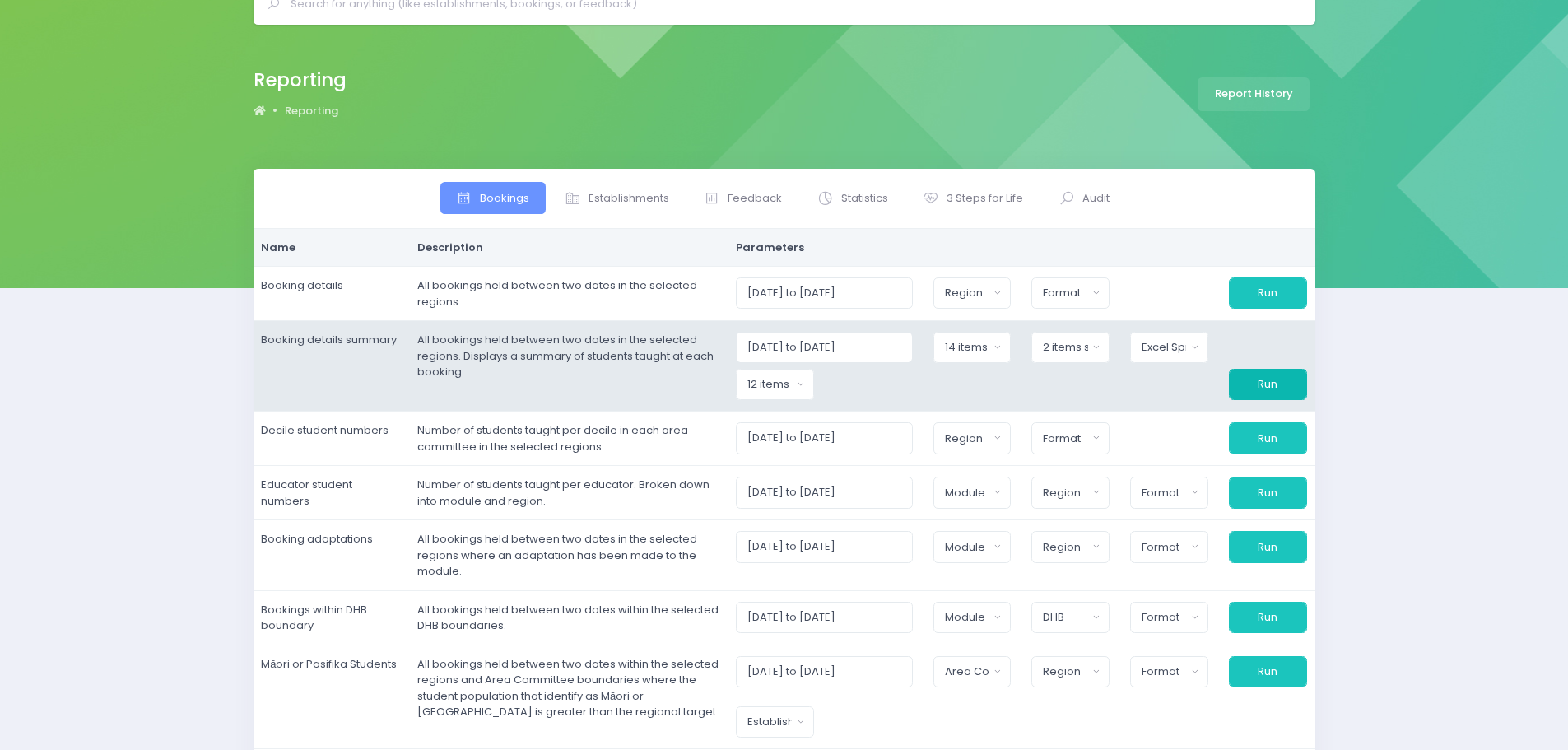
click at [1281, 384] on button "Run" at bounding box center [1268, 384] width 78 height 31
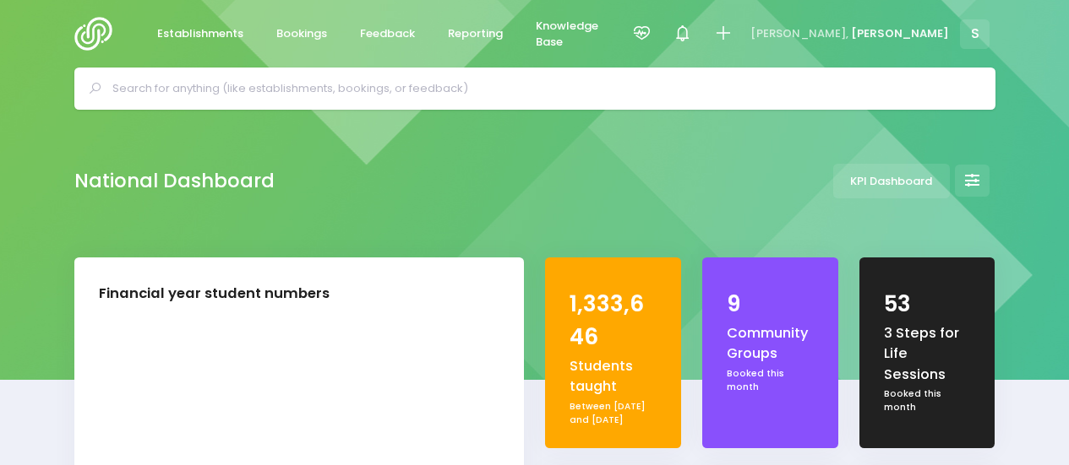
select select "5"
click at [732, 32] on icon at bounding box center [722, 33] width 19 height 19
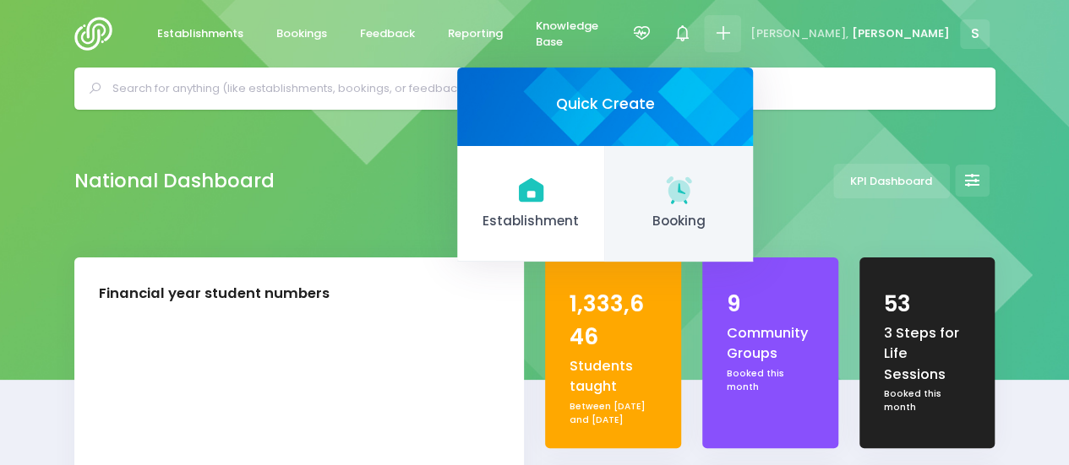
click at [753, 208] on link "Booking" at bounding box center [679, 204] width 148 height 117
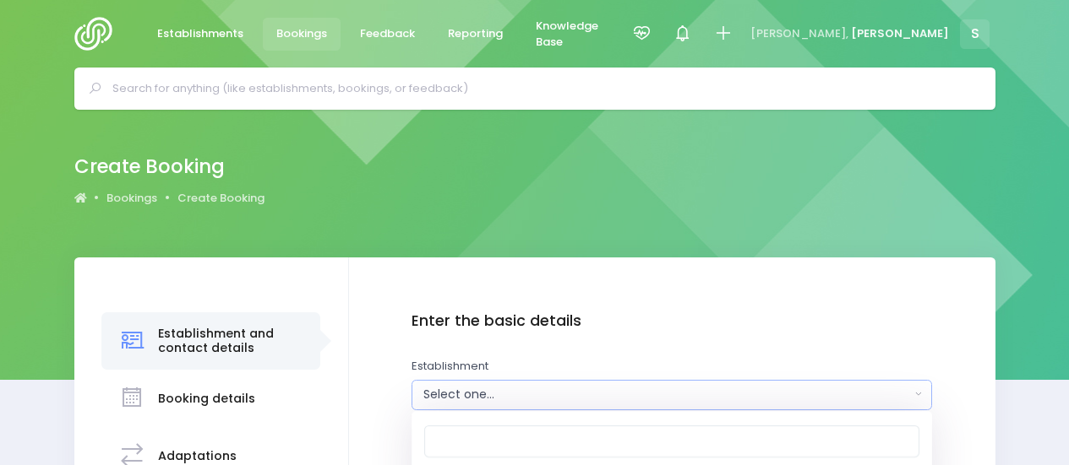
scroll to position [253, 0]
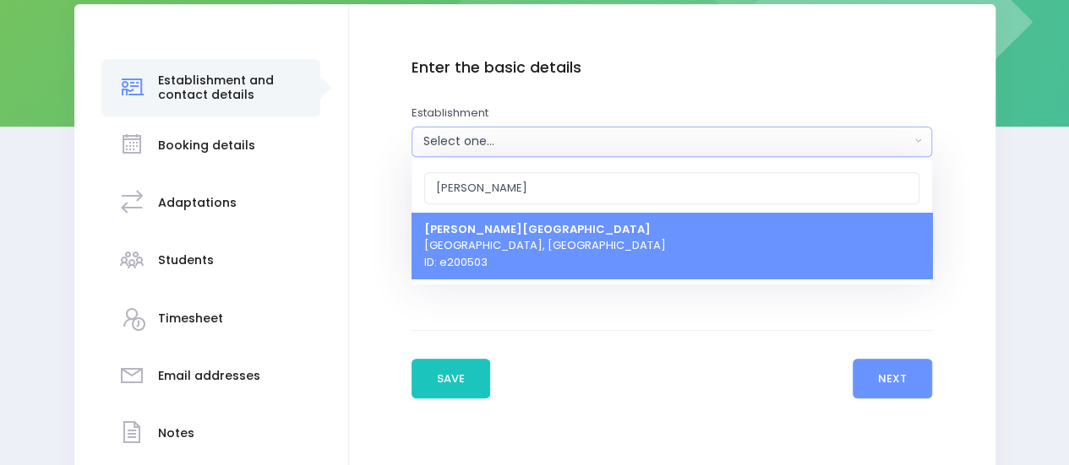
type input "Douglas park"
click at [515, 248] on span "Douglas Park School Masterton, Central Region ID: e200503" at bounding box center [545, 245] width 242 height 50
select select "200503"
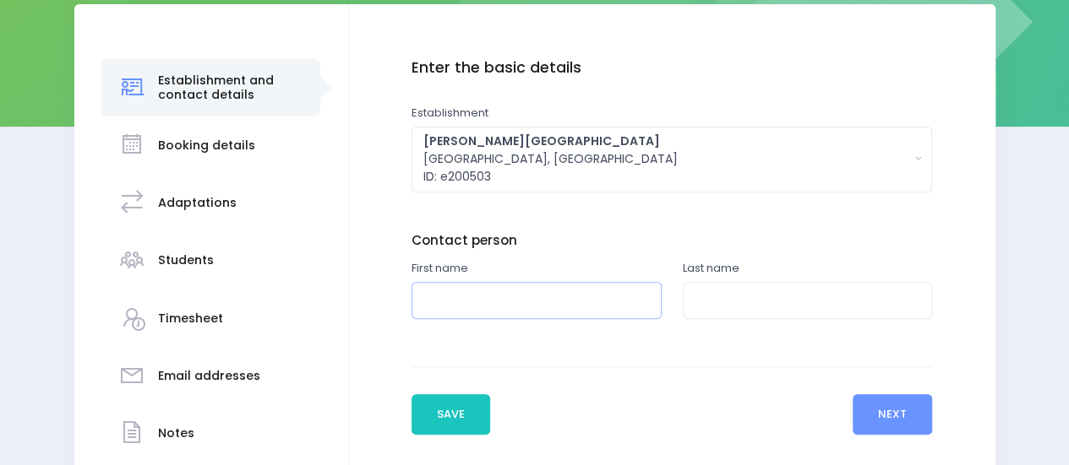
click at [460, 292] on input "text" at bounding box center [536, 301] width 250 height 38
type input "Shaun"
click at [721, 307] on input "text" at bounding box center [808, 301] width 250 height 38
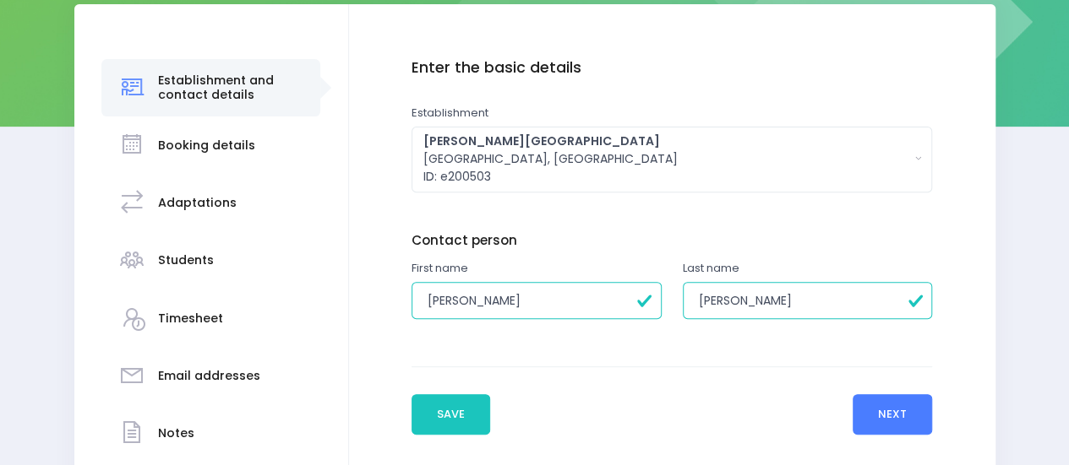
type input "Harkness"
click at [916, 418] on button "Next" at bounding box center [892, 414] width 80 height 41
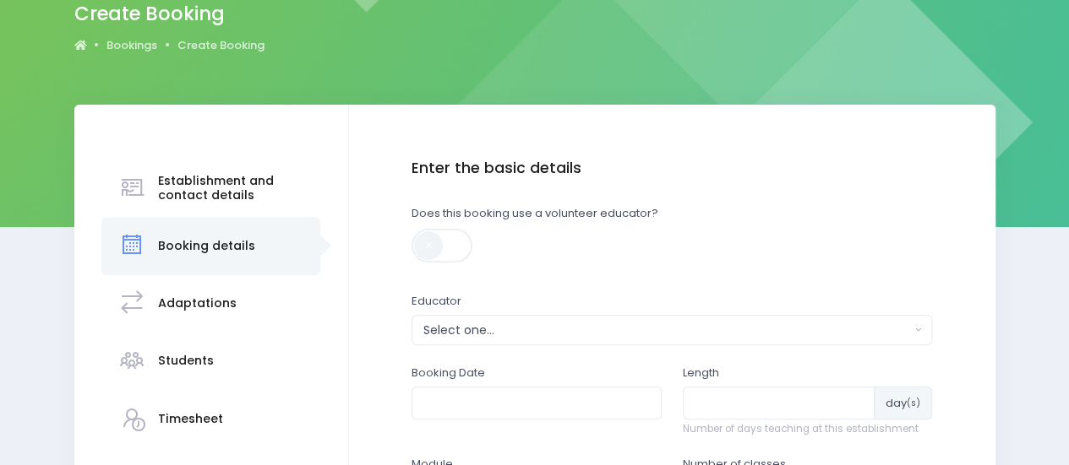
scroll to position [169, 0]
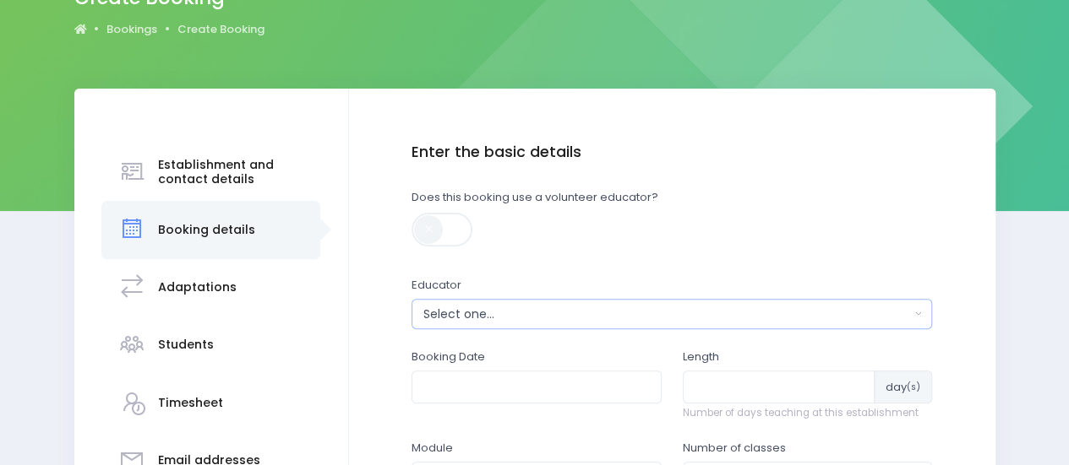
click at [441, 314] on div "Select one..." at bounding box center [666, 315] width 487 height 18
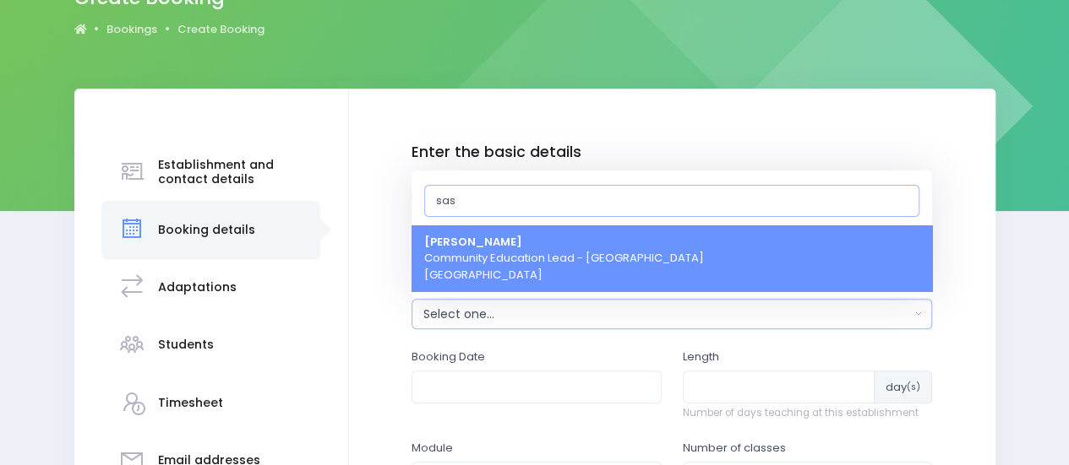
type input "sas"
click at [481, 251] on span "Sasha Frame Community Education Lead - Te Waipounamu South Island Region" at bounding box center [564, 259] width 280 height 50
select select "455801"
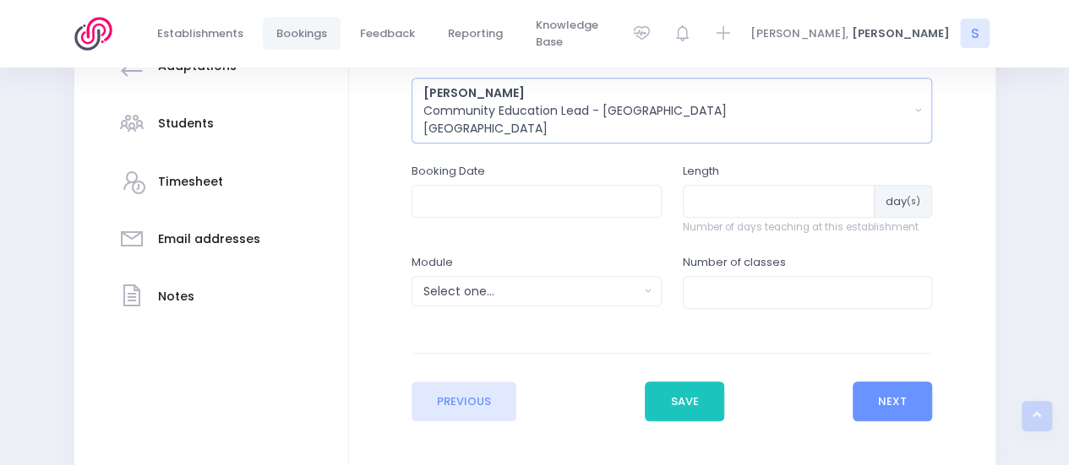
scroll to position [422, 0]
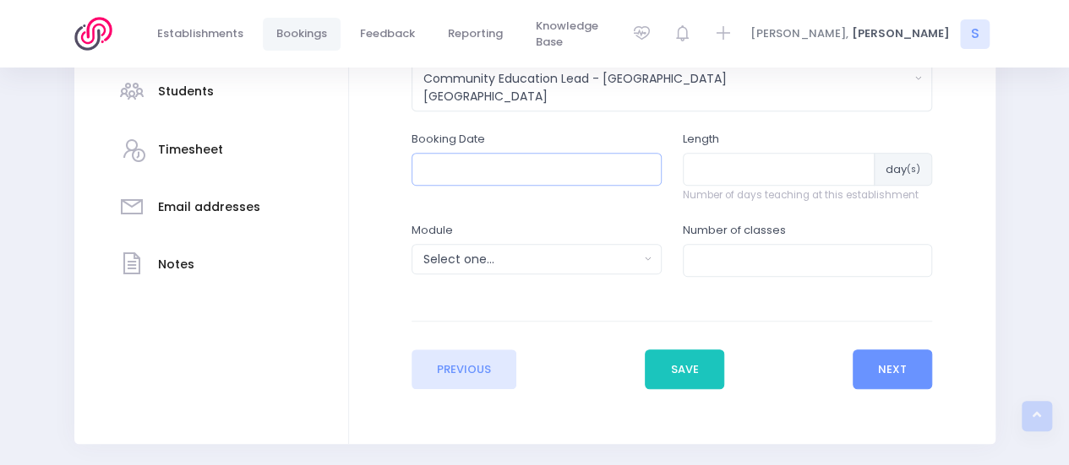
click at [481, 171] on input "text" at bounding box center [536, 169] width 250 height 32
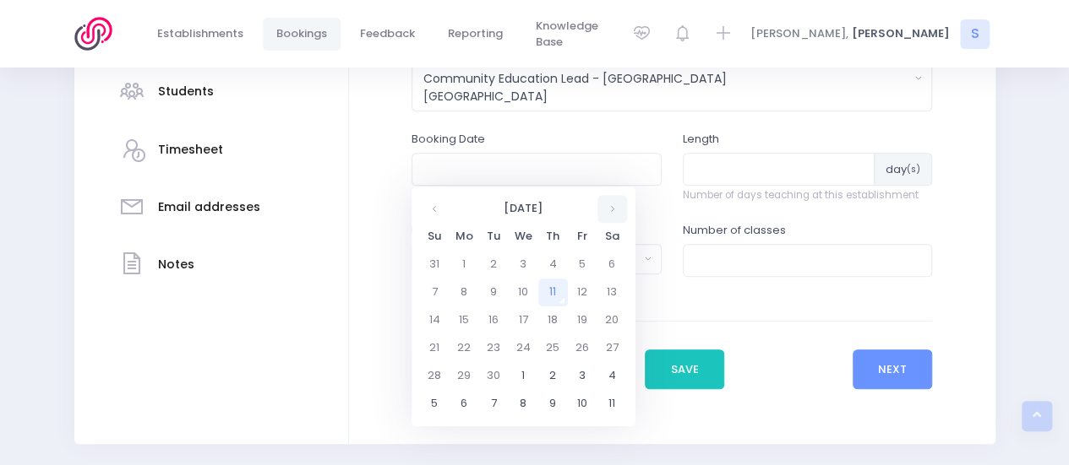
click at [608, 209] on th at bounding box center [612, 209] width 30 height 28
click at [463, 349] on td "20" at bounding box center [464, 349] width 30 height 28
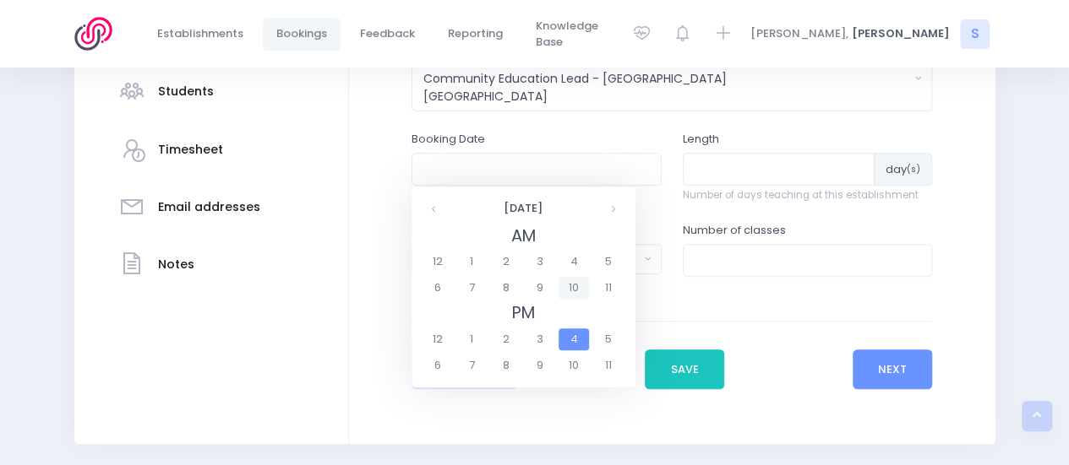
click at [573, 288] on span "10" at bounding box center [573, 288] width 30 height 22
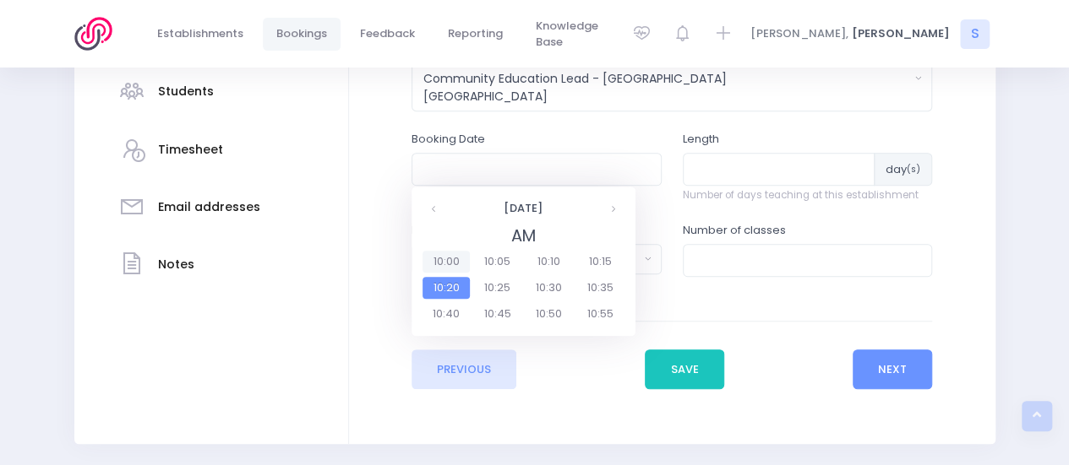
click at [455, 260] on span "10:00" at bounding box center [445, 262] width 47 height 22
type input "20/10/2025 10:00 AM"
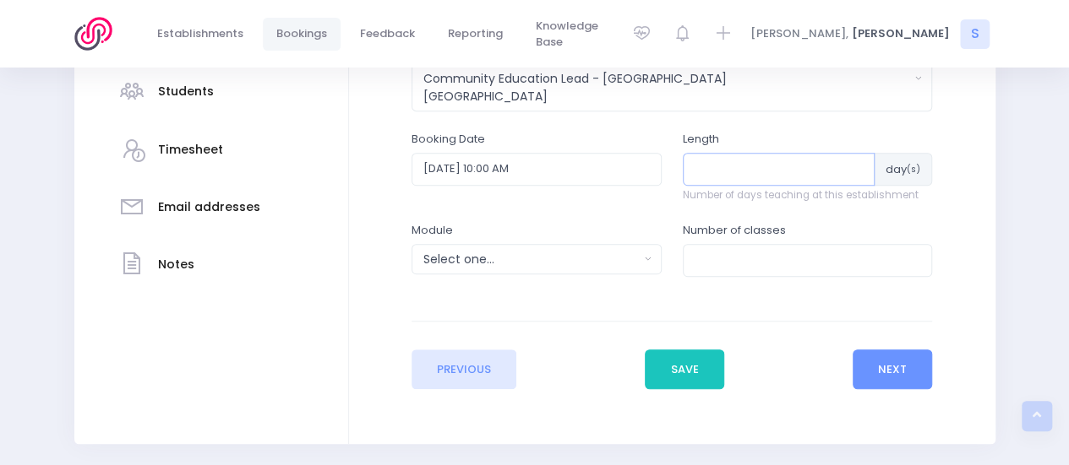
click at [744, 171] on input "number" at bounding box center [779, 169] width 193 height 32
type input "1"
click at [544, 264] on div "Select one..." at bounding box center [530, 260] width 215 height 18
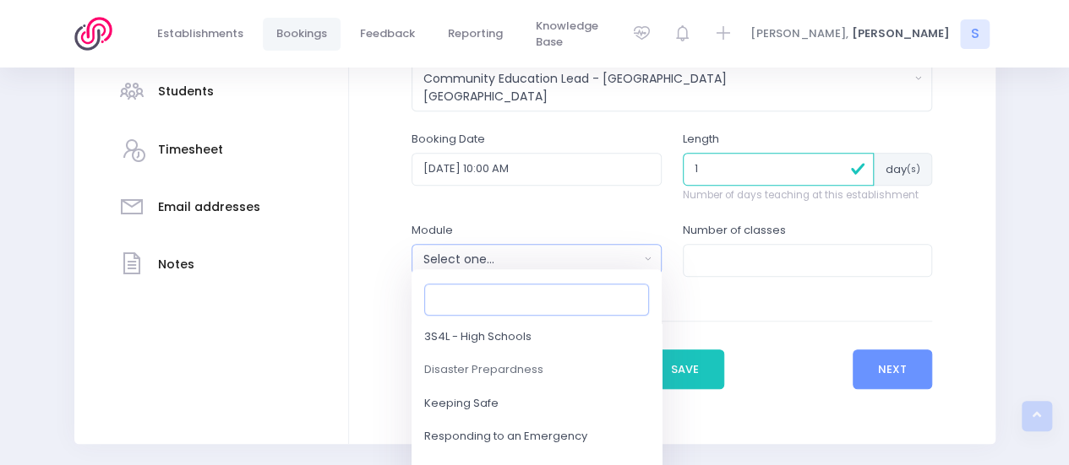
scroll to position [169, 0]
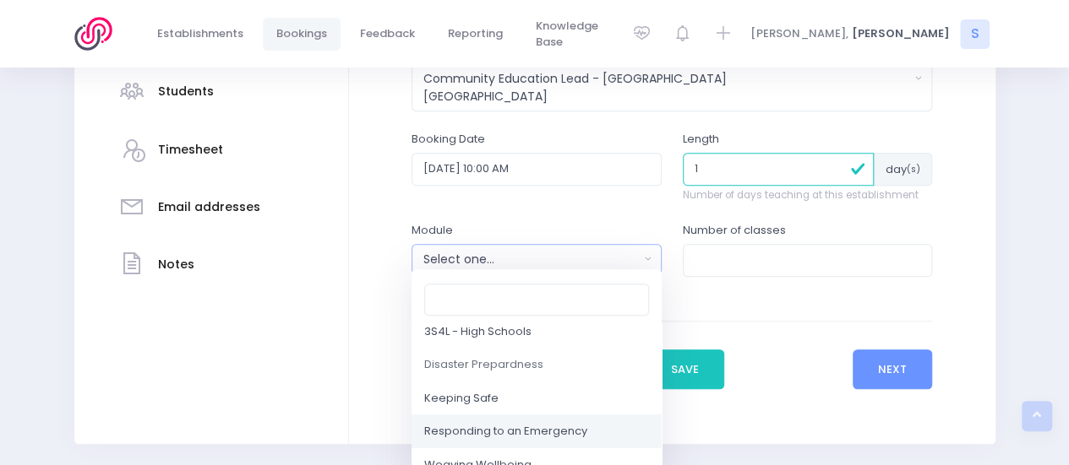
click at [503, 425] on span "Responding to an Emergency" at bounding box center [505, 432] width 163 height 17
select select "Responding to an Emergency"
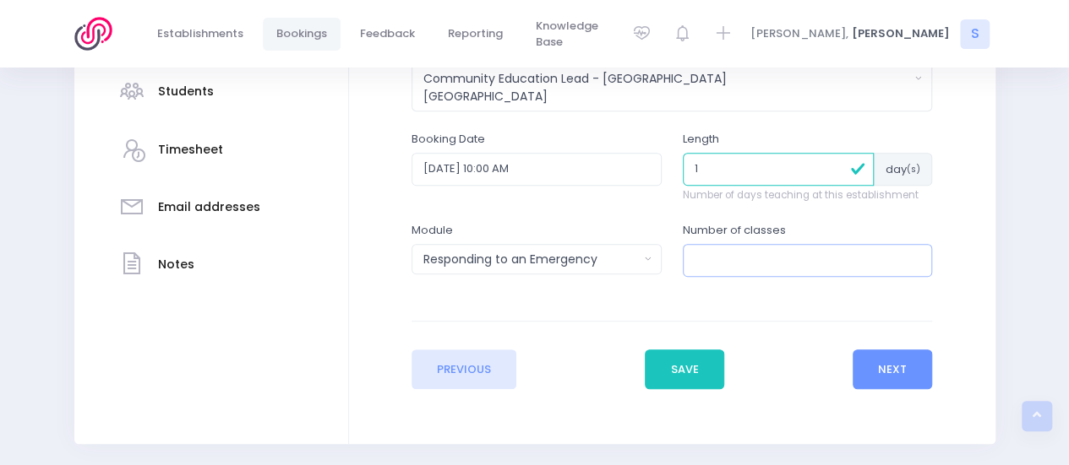
click at [732, 256] on input "number" at bounding box center [808, 260] width 250 height 32
type input "2"
click at [899, 357] on button "Next" at bounding box center [892, 370] width 80 height 41
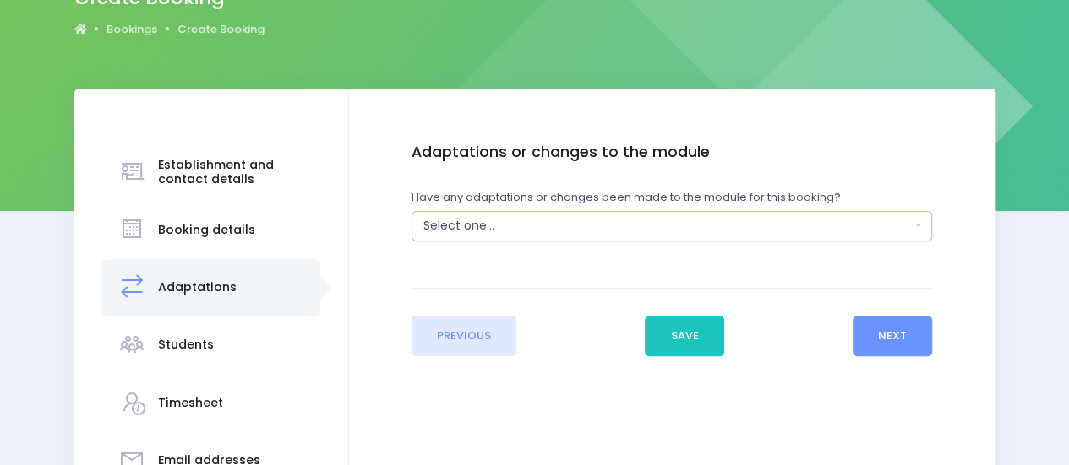
click at [492, 226] on div "Select one..." at bounding box center [666, 226] width 487 height 18
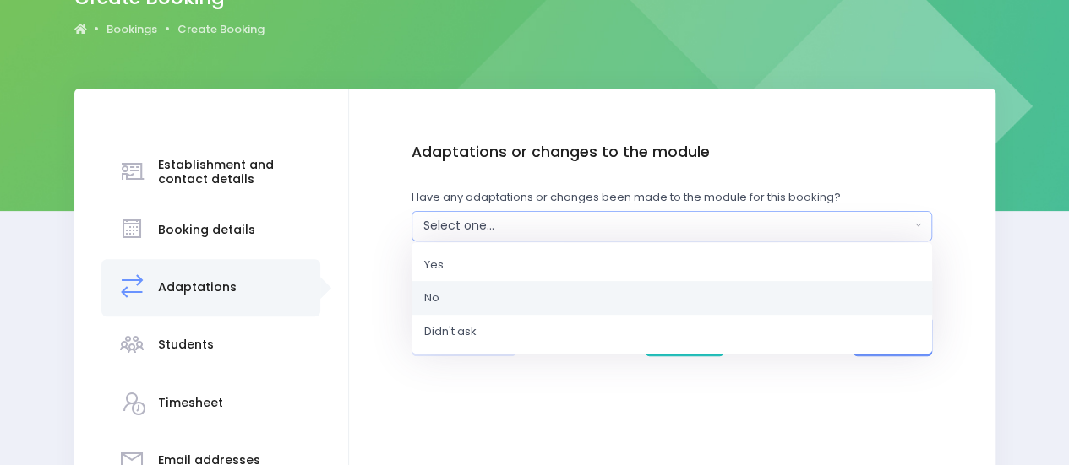
click at [439, 300] on link "No" at bounding box center [671, 298] width 520 height 34
select select "No"
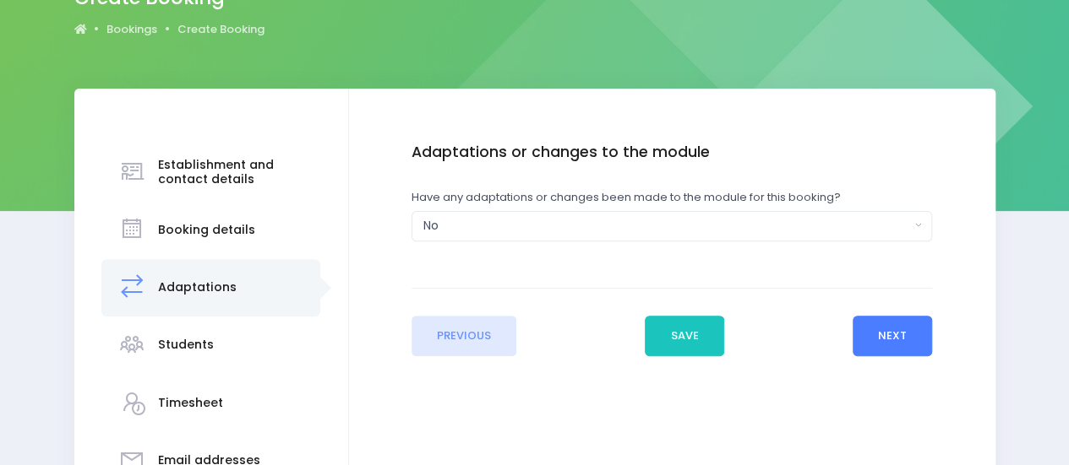
click at [900, 344] on button "Next" at bounding box center [892, 336] width 80 height 41
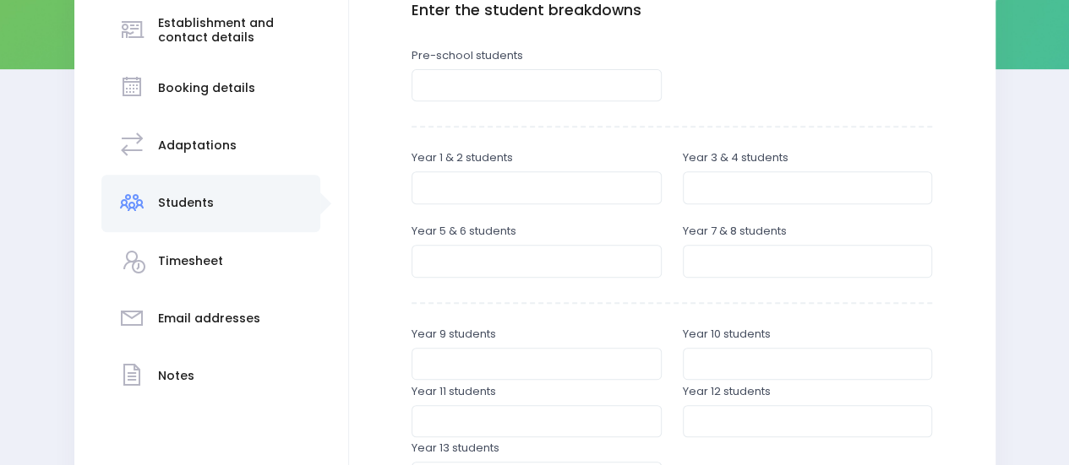
scroll to position [338, 0]
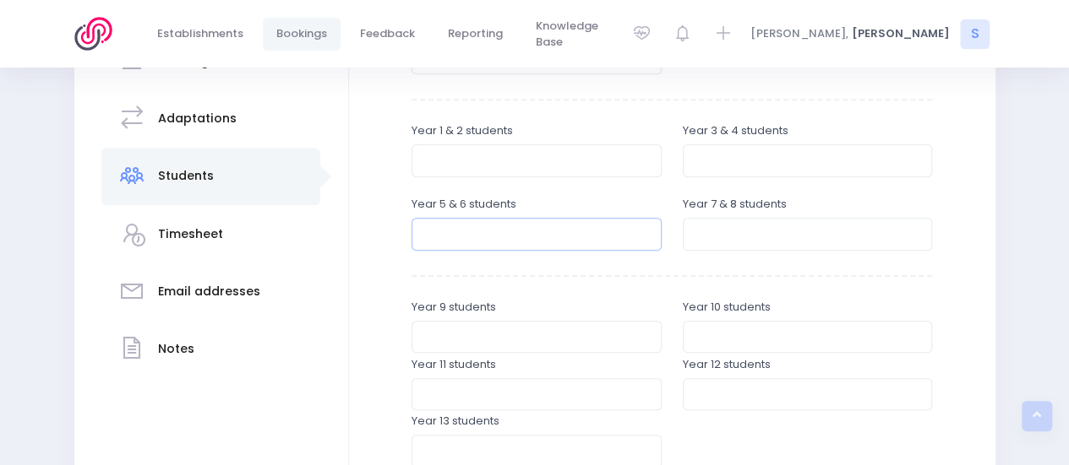
click at [448, 240] on input "number" at bounding box center [536, 234] width 250 height 32
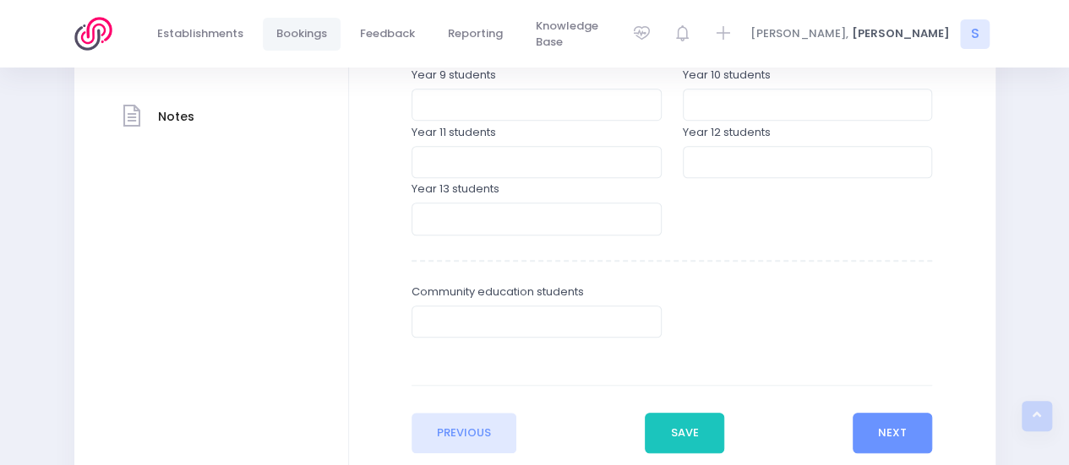
scroll to position [591, 0]
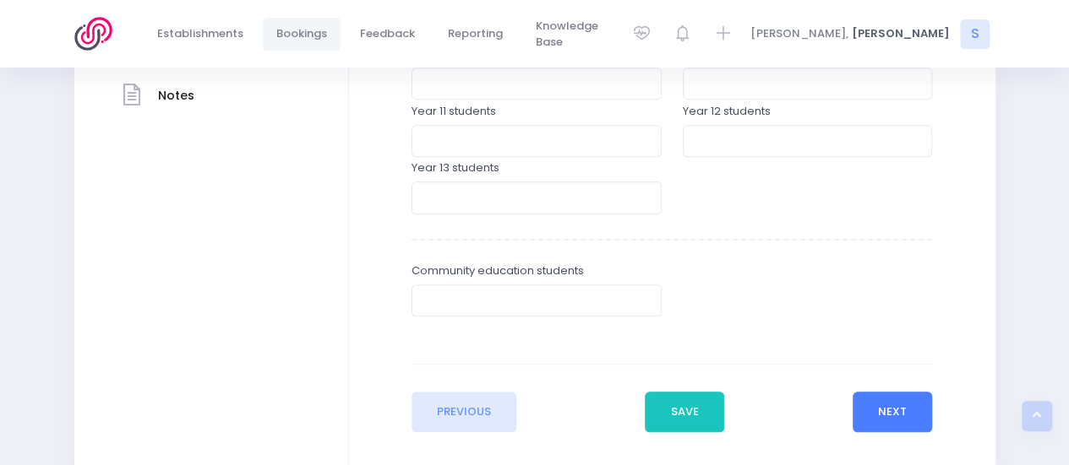
type input "50"
click at [893, 401] on button "Next" at bounding box center [892, 412] width 80 height 41
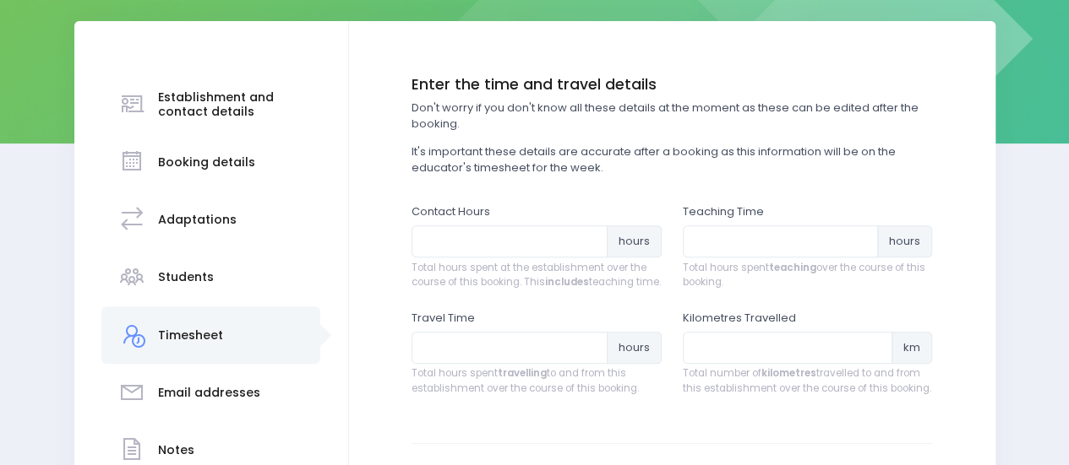
scroll to position [338, 0]
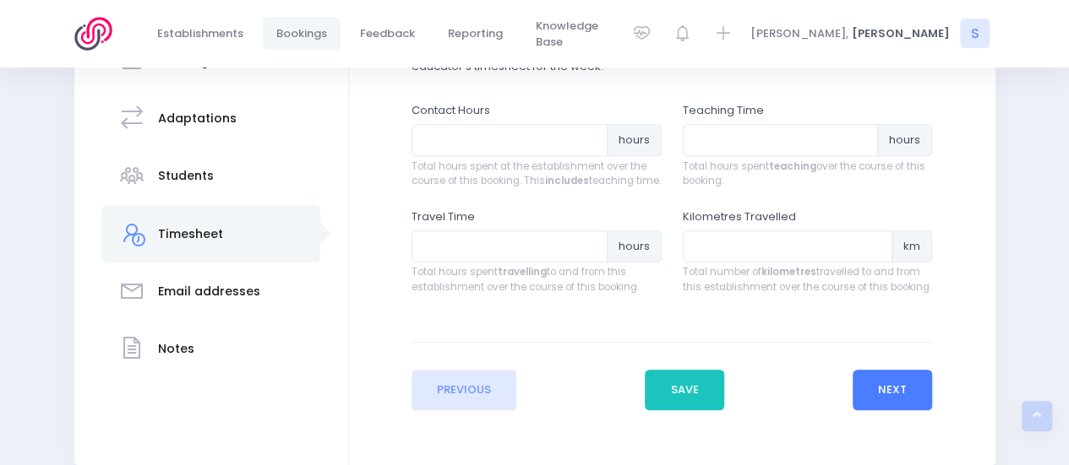
click at [877, 397] on button "Next" at bounding box center [892, 390] width 80 height 41
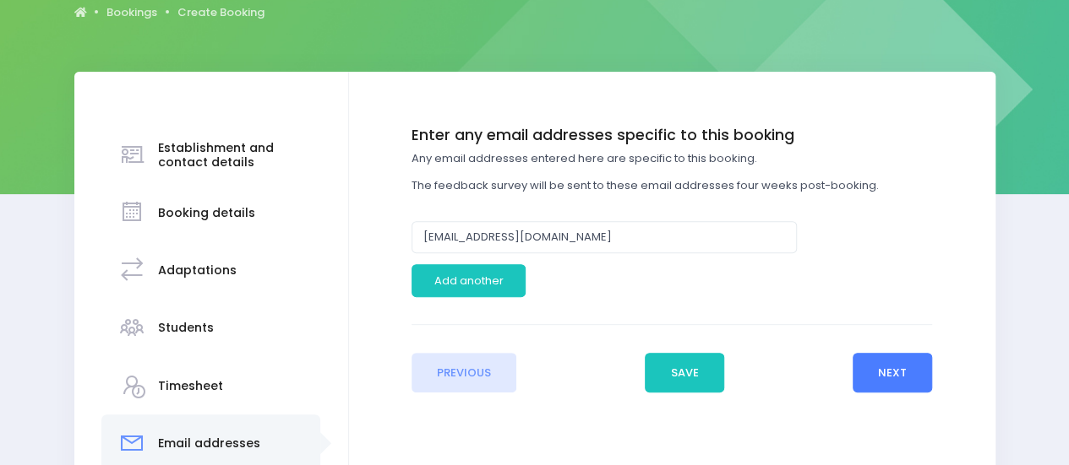
scroll to position [253, 0]
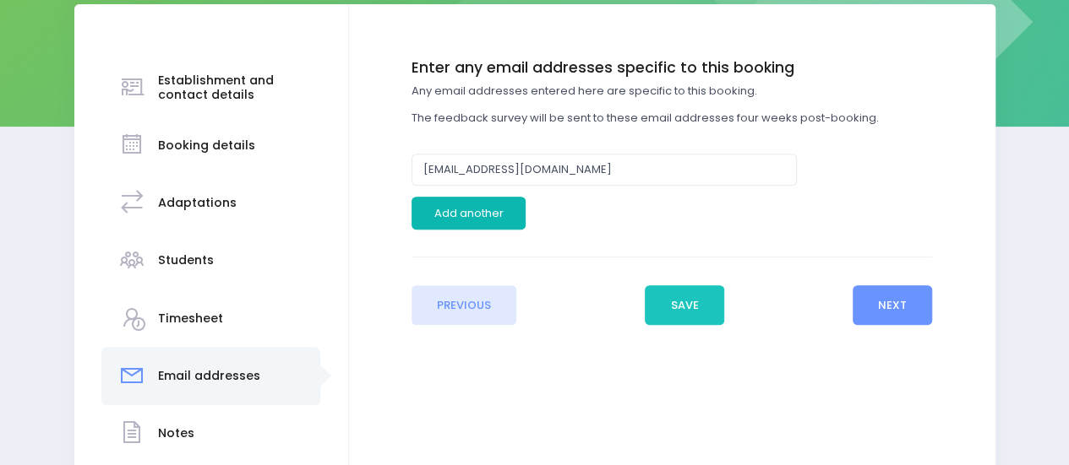
click at [478, 217] on button "Add another" at bounding box center [468, 213] width 114 height 32
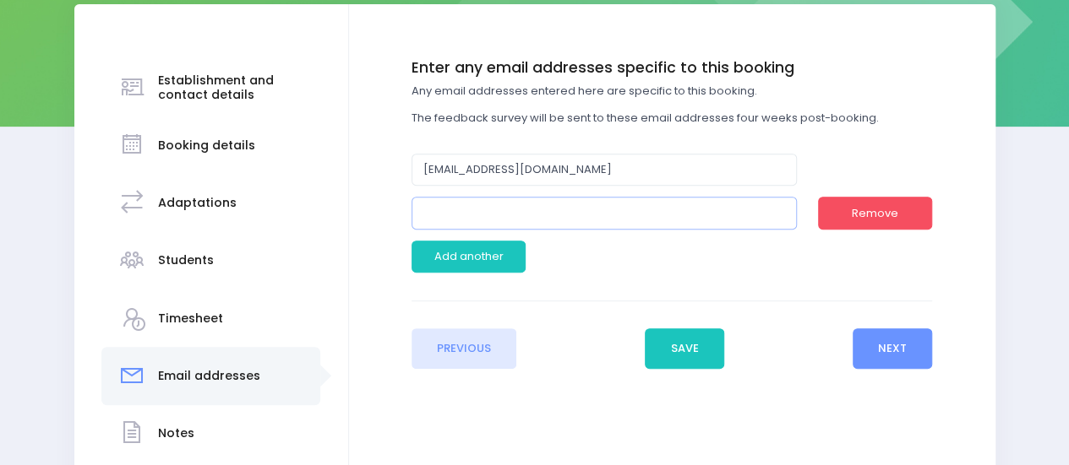
click at [519, 215] on input "email" at bounding box center [603, 213] width 385 height 32
paste input "sharkness@douglaspark.school.nz"
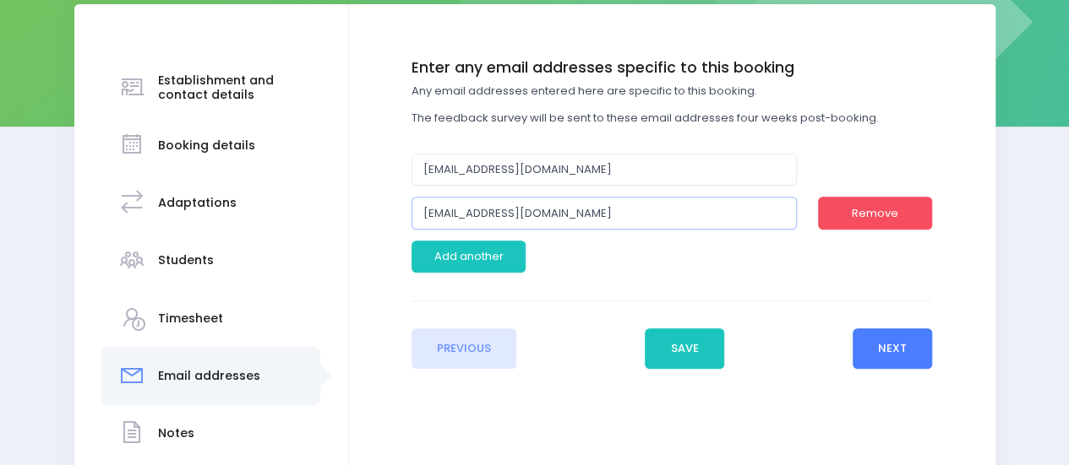
type input "sharkness@douglaspark.school.nz"
click at [885, 349] on button "Next" at bounding box center [892, 349] width 80 height 41
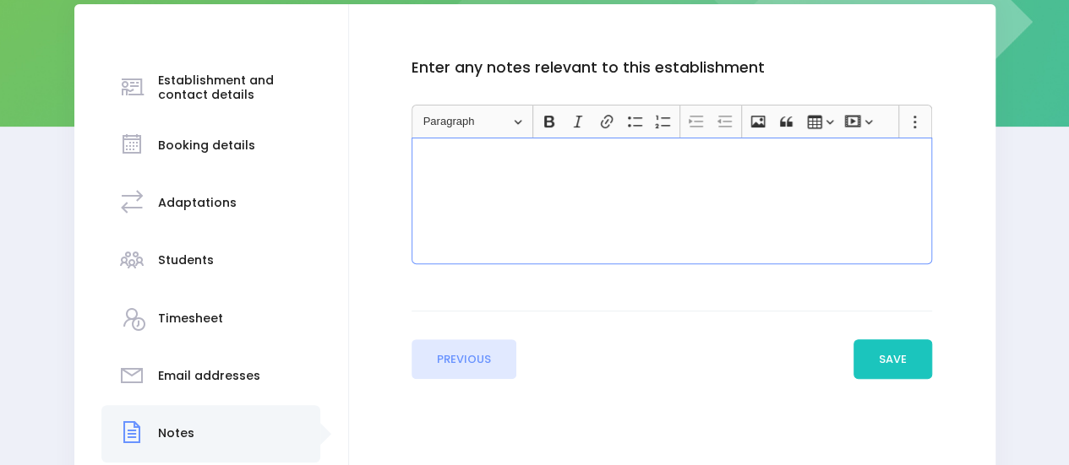
click at [495, 182] on div "Rich Text Editor, main" at bounding box center [671, 201] width 520 height 127
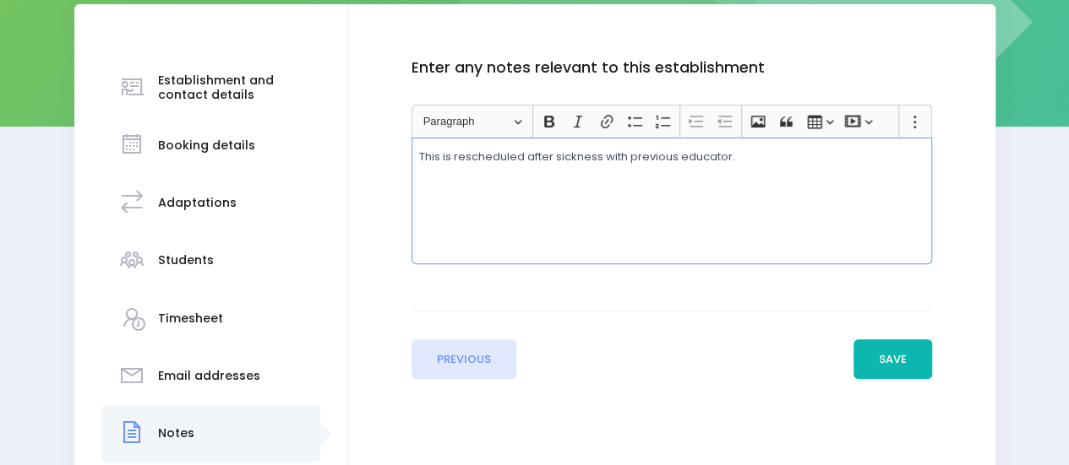
click at [903, 356] on button "Save" at bounding box center [892, 360] width 79 height 41
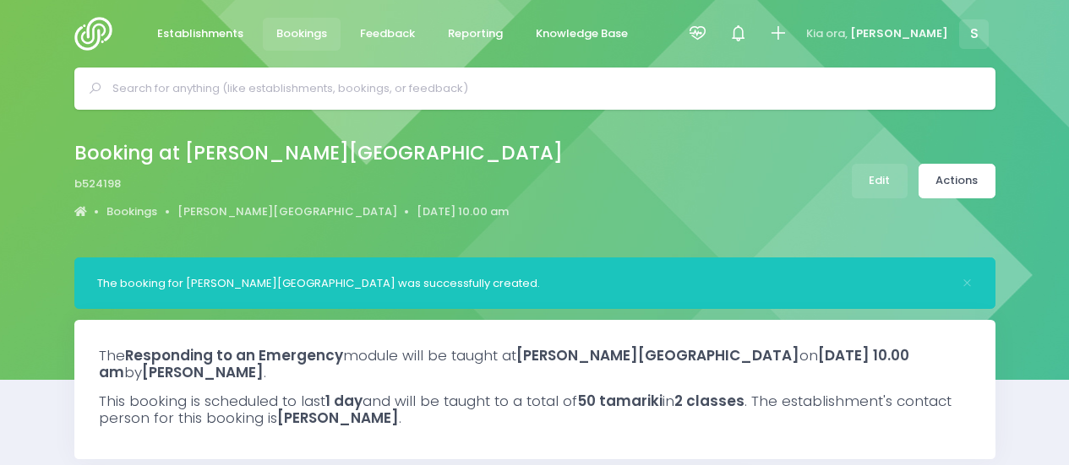
select select "5"
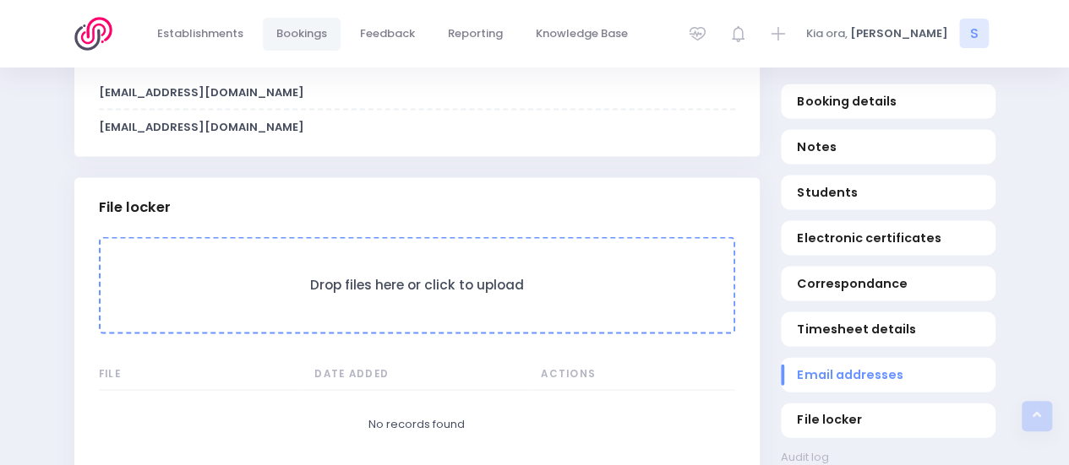
scroll to position [1774, 0]
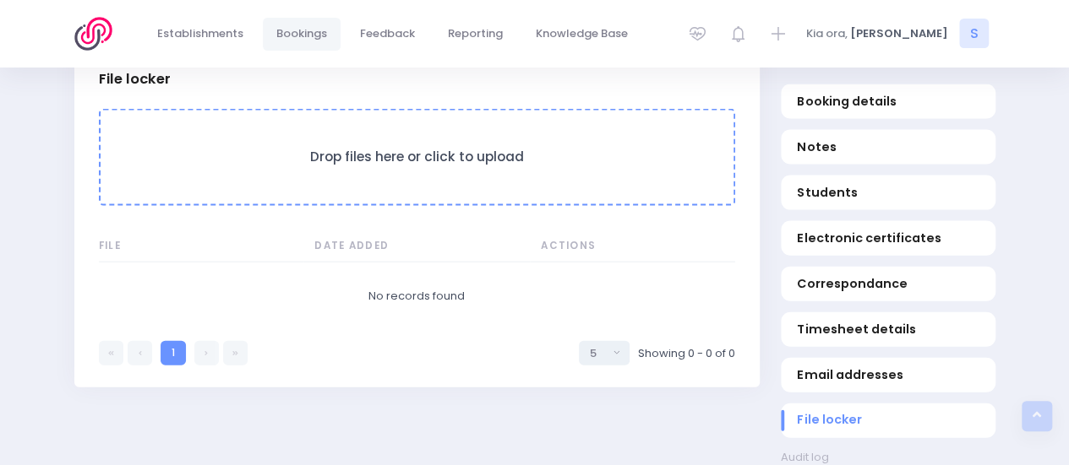
click at [419, 166] on h3 "Drop files here or click to upload" at bounding box center [416, 158] width 599 height 16
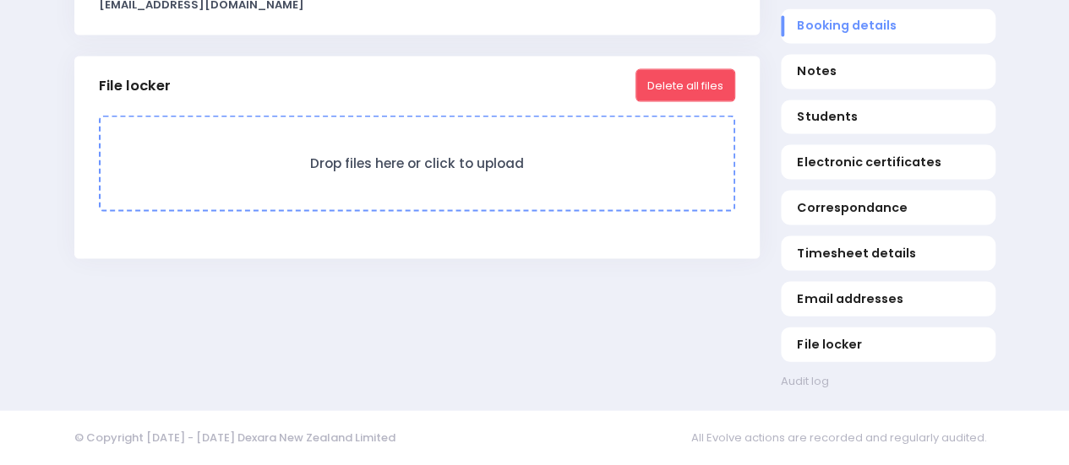
scroll to position [1706, 0]
select select "5"
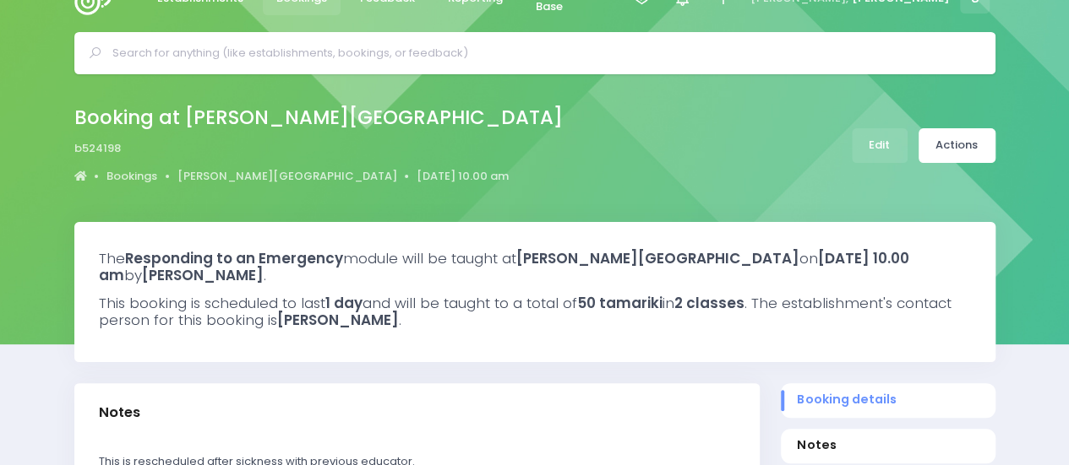
scroll to position [16, 0]
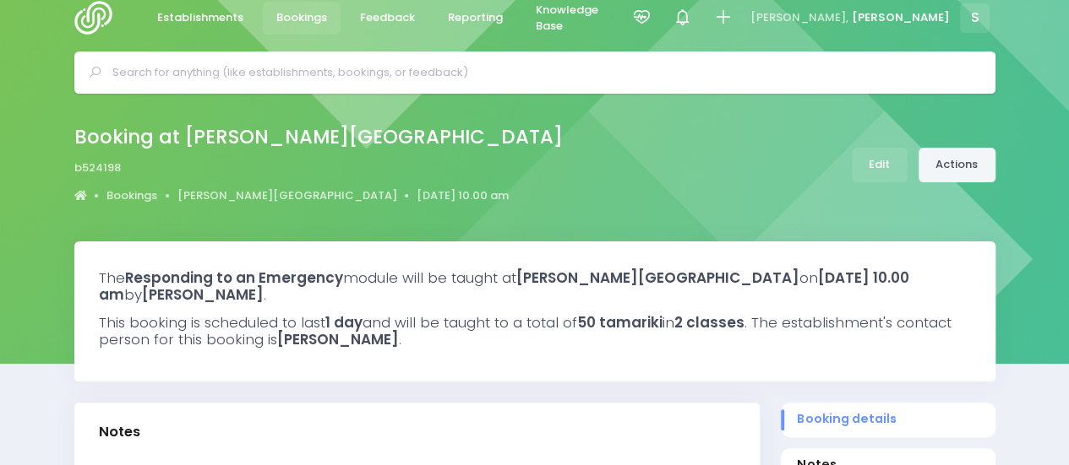
click at [969, 158] on link "Actions" at bounding box center [956, 165] width 77 height 35
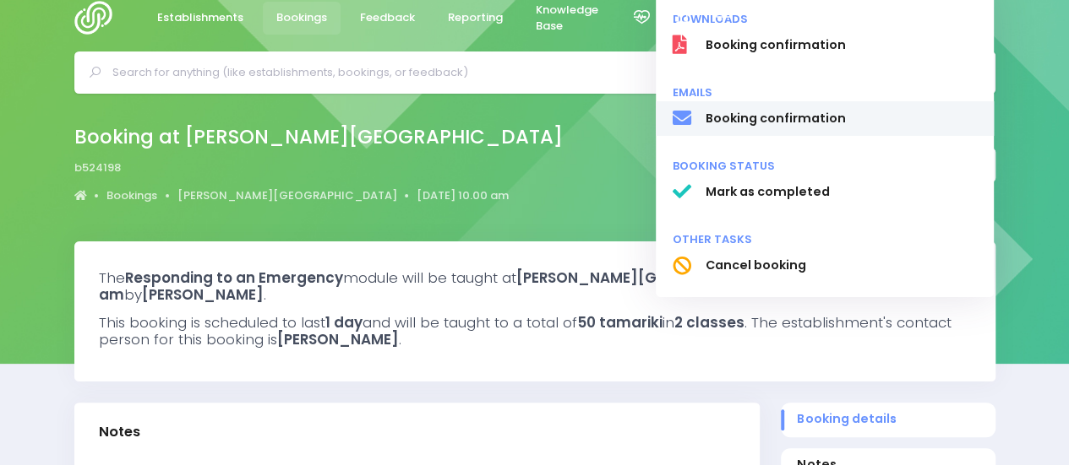
click at [801, 121] on span "Booking confirmation" at bounding box center [841, 119] width 272 height 18
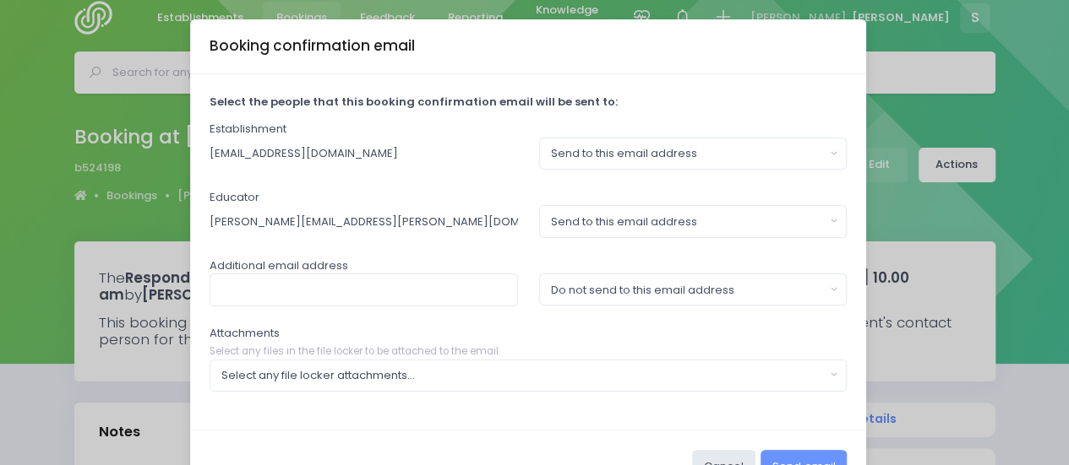
drag, startPoint x: 397, startPoint y: 291, endPoint x: 85, endPoint y: 226, distance: 318.4
click at [85, 226] on div "Booking confirmation email Select the people that this booking confirmation ema…" at bounding box center [534, 232] width 1069 height 465
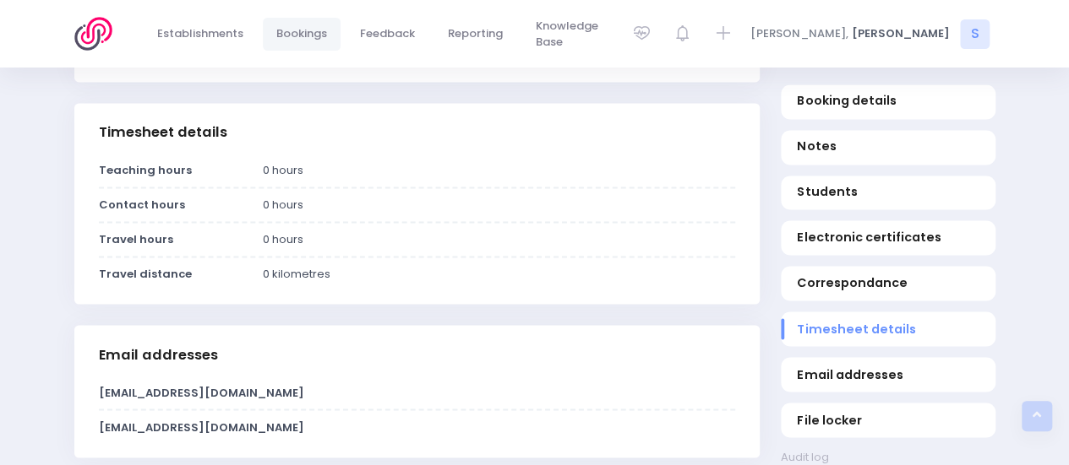
scroll to position [1368, 0]
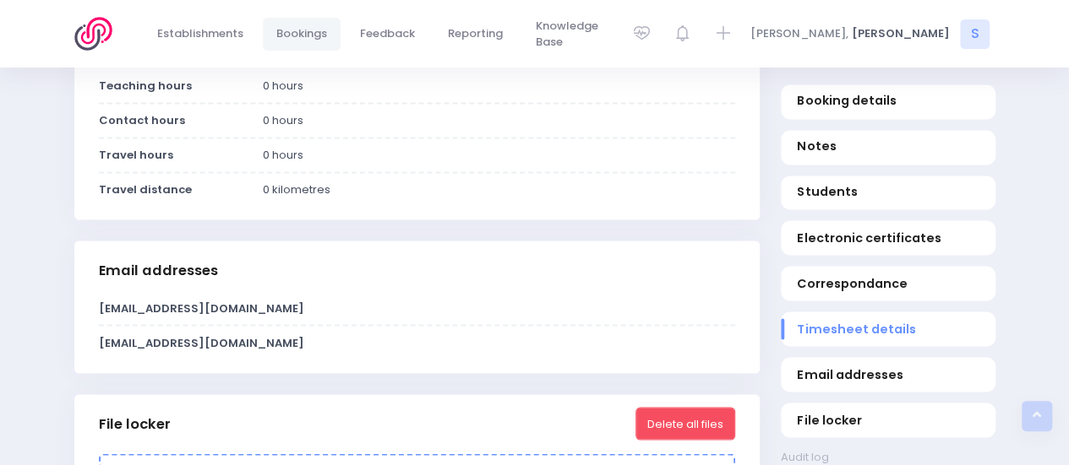
drag, startPoint x: 98, startPoint y: 343, endPoint x: 299, endPoint y: 347, distance: 201.1
click at [299, 347] on div "[EMAIL_ADDRESS][DOMAIN_NAME]" at bounding box center [416, 343] width 657 height 17
copy strong "[EMAIL_ADDRESS][DOMAIN_NAME]"
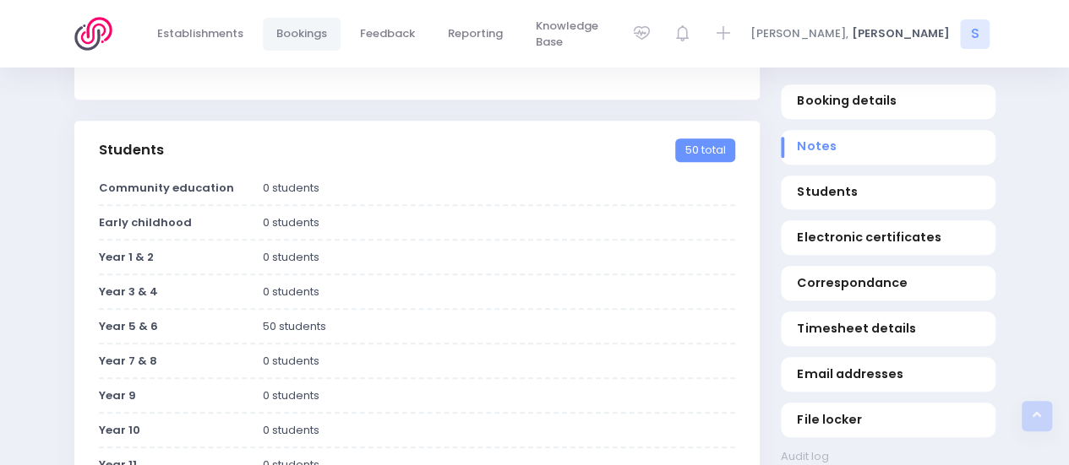
scroll to position [0, 0]
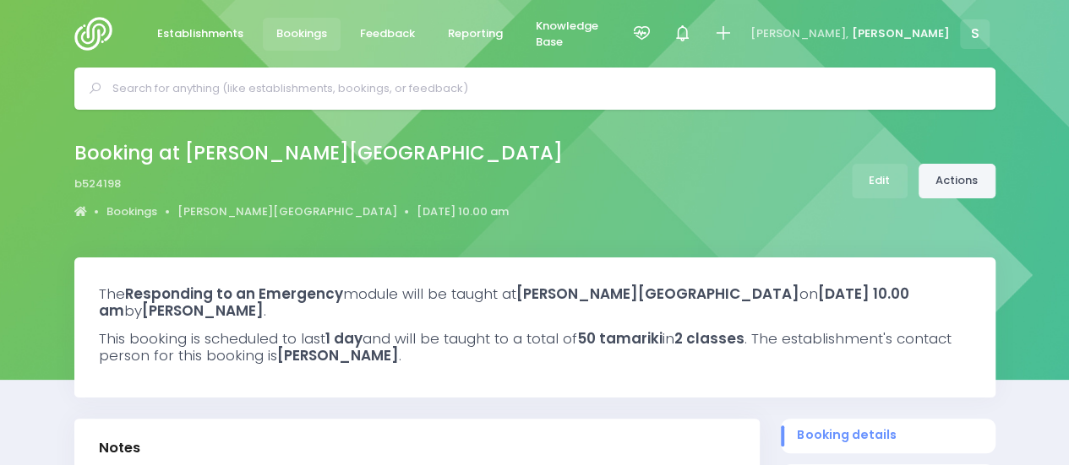
click at [963, 181] on link "Actions" at bounding box center [956, 181] width 77 height 35
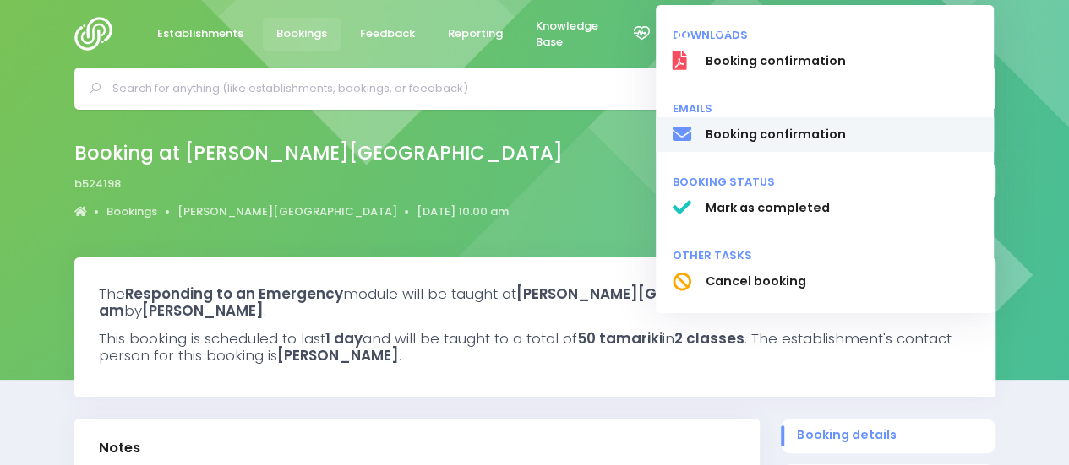
click at [778, 139] on span "Booking confirmation" at bounding box center [841, 135] width 272 height 18
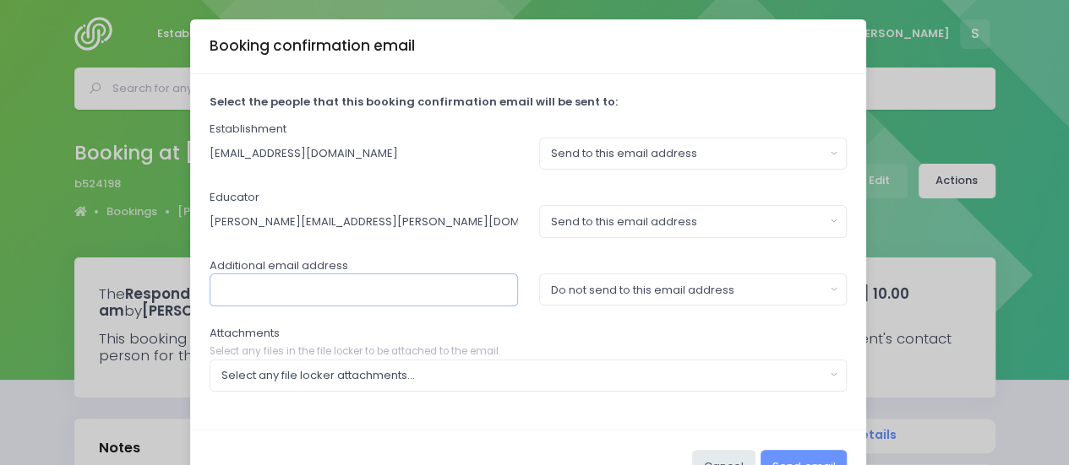
paste input "[EMAIL_ADDRESS][DOMAIN_NAME]"
type input "[EMAIL_ADDRESS][DOMAIN_NAME]"
click at [586, 296] on button "Do not send to this email address" at bounding box center [693, 290] width 308 height 32
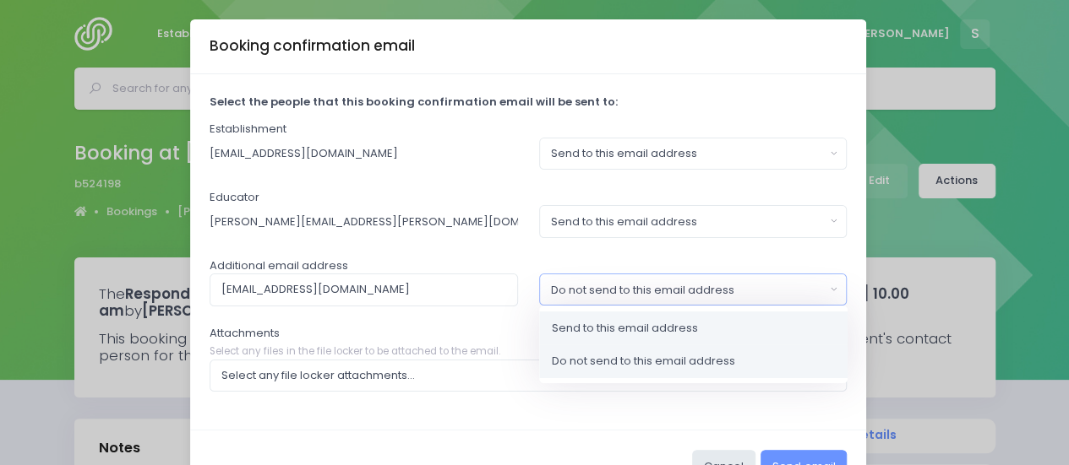
click at [585, 322] on span "Send to this email address" at bounding box center [625, 328] width 146 height 17
select select "send"
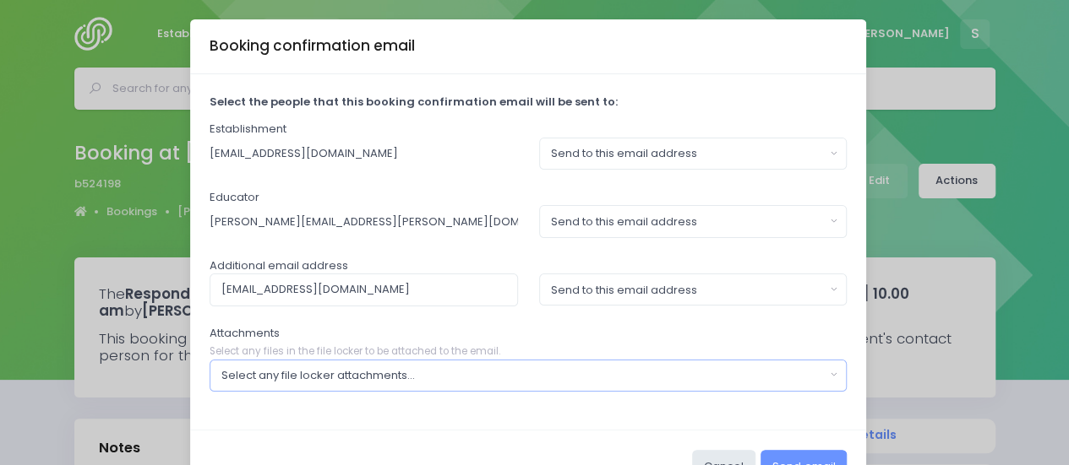
click at [486, 378] on div "Select any file locker attachments..." at bounding box center [522, 375] width 603 height 17
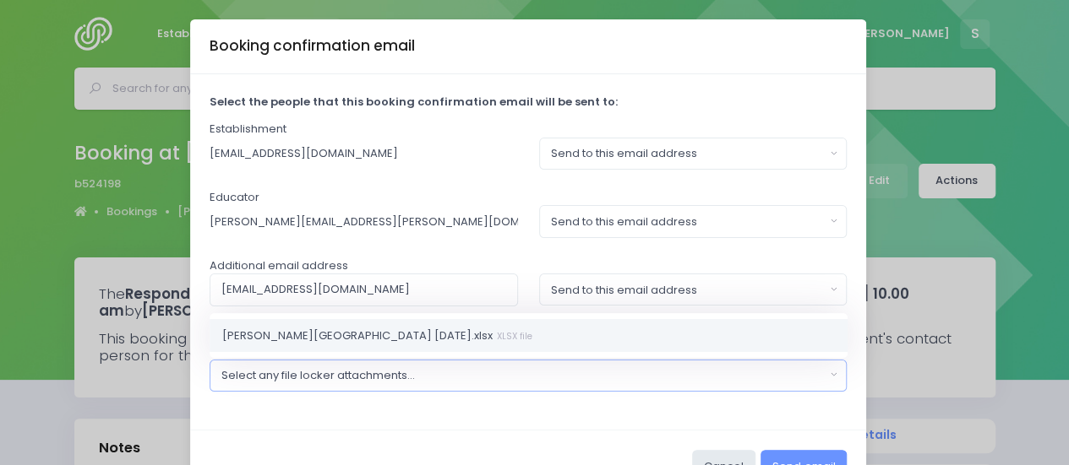
click at [492, 335] on small "XLSX file" at bounding box center [512, 335] width 40 height 13
select select "11306"
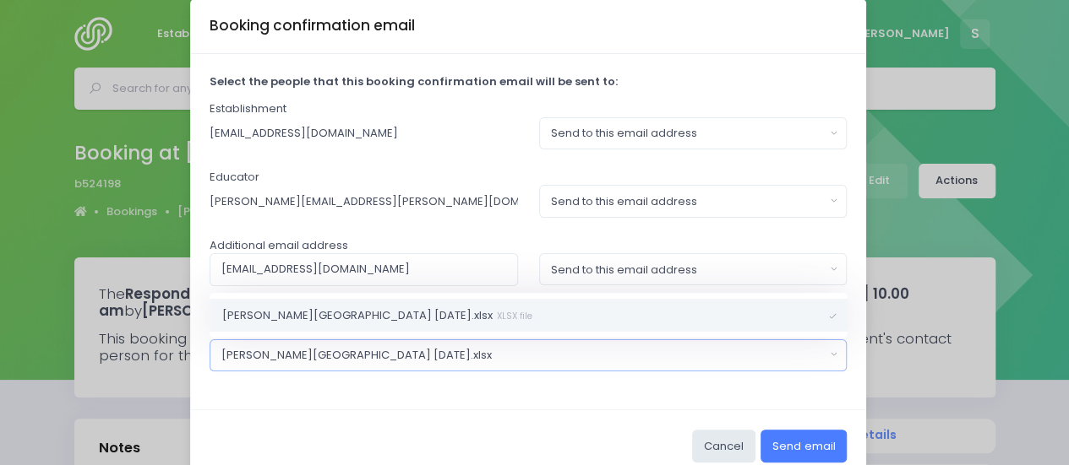
scroll to position [52, 0]
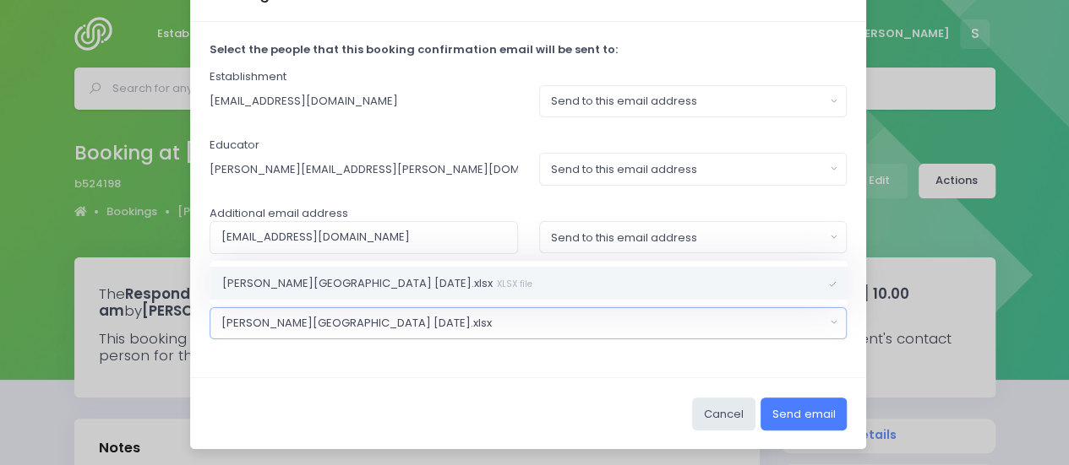
click at [792, 411] on button "Send email" at bounding box center [803, 414] width 86 height 32
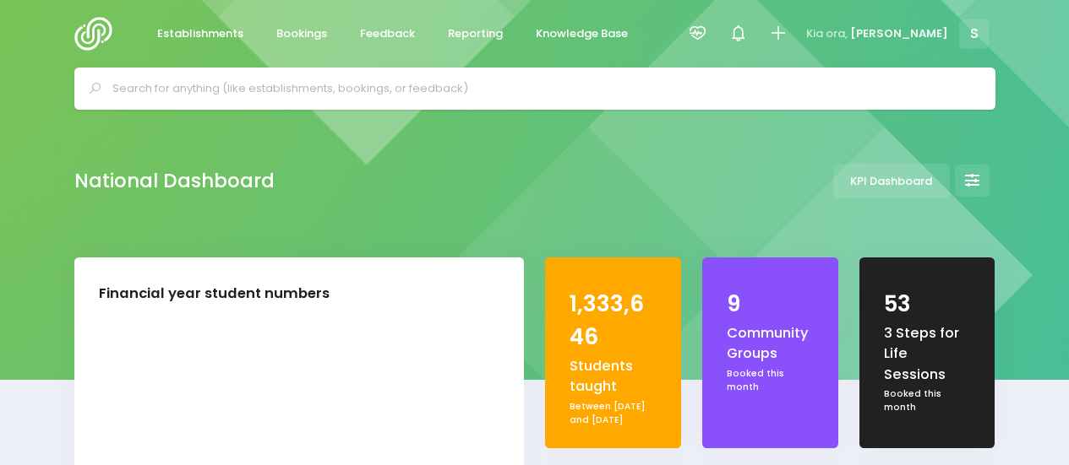
select select "5"
